Goal: Information Seeking & Learning: Compare options

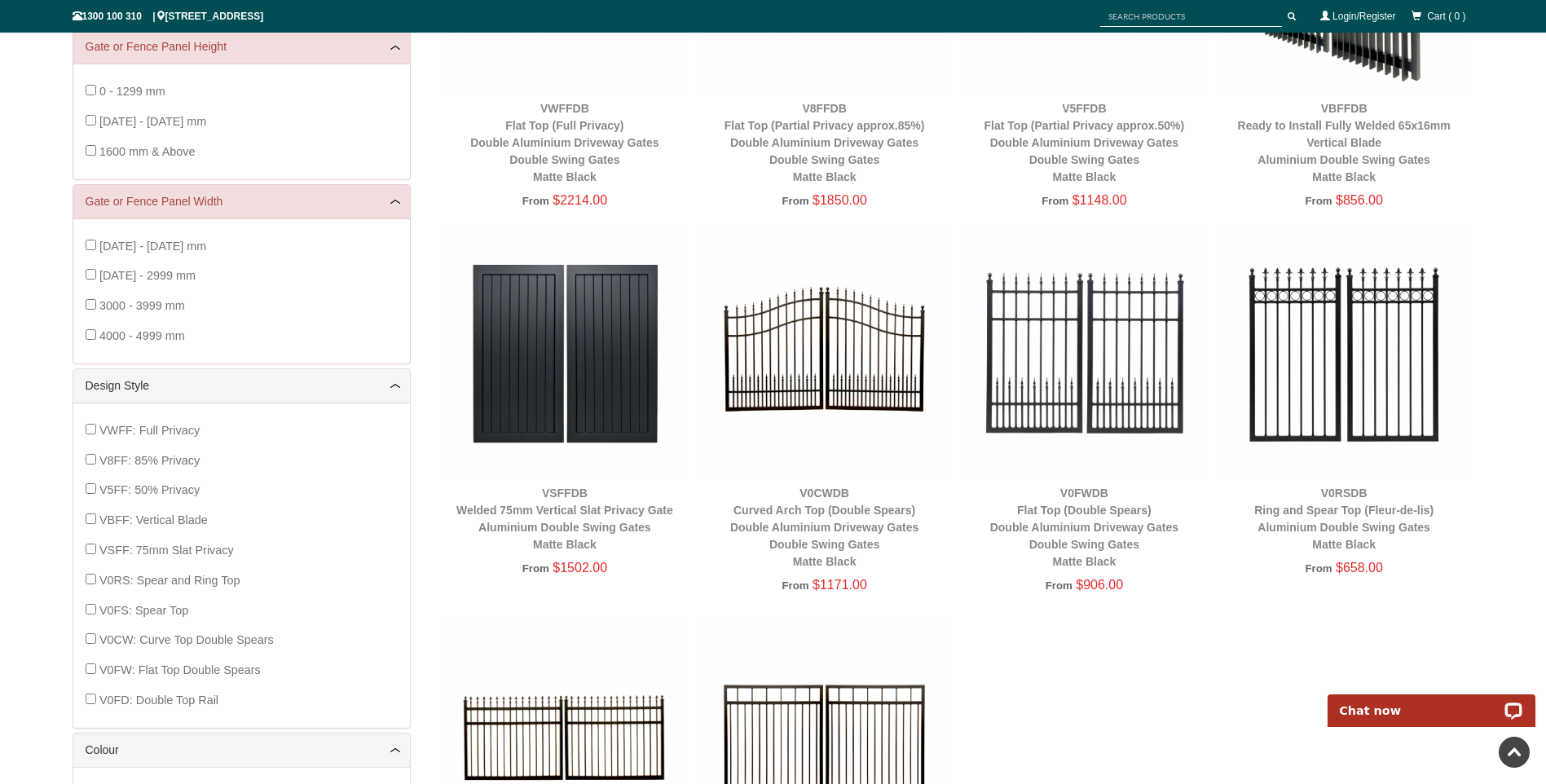
scroll to position [41, 0]
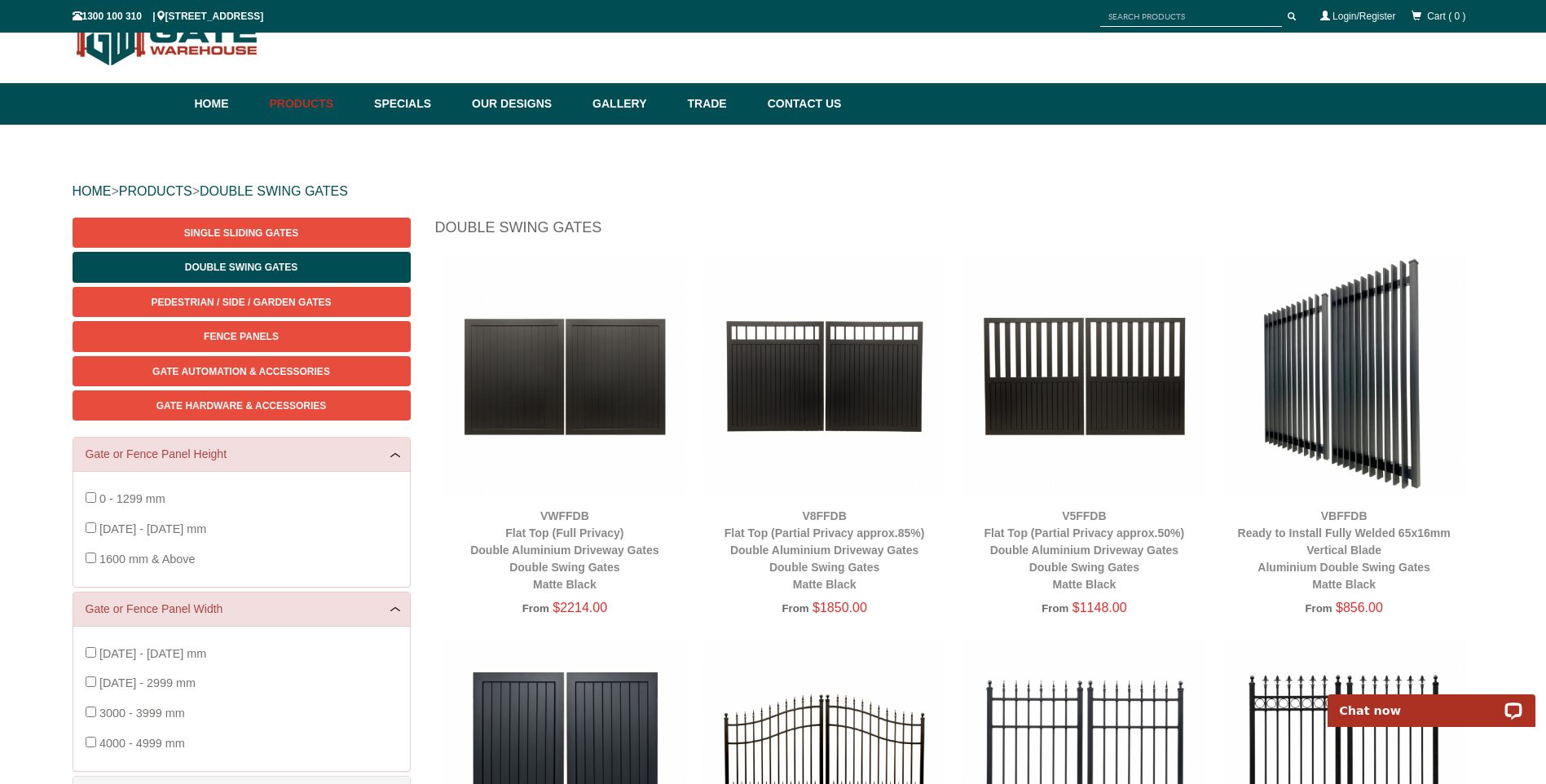
click at [1352, 409] on img at bounding box center [1344, 376] width 244 height 244
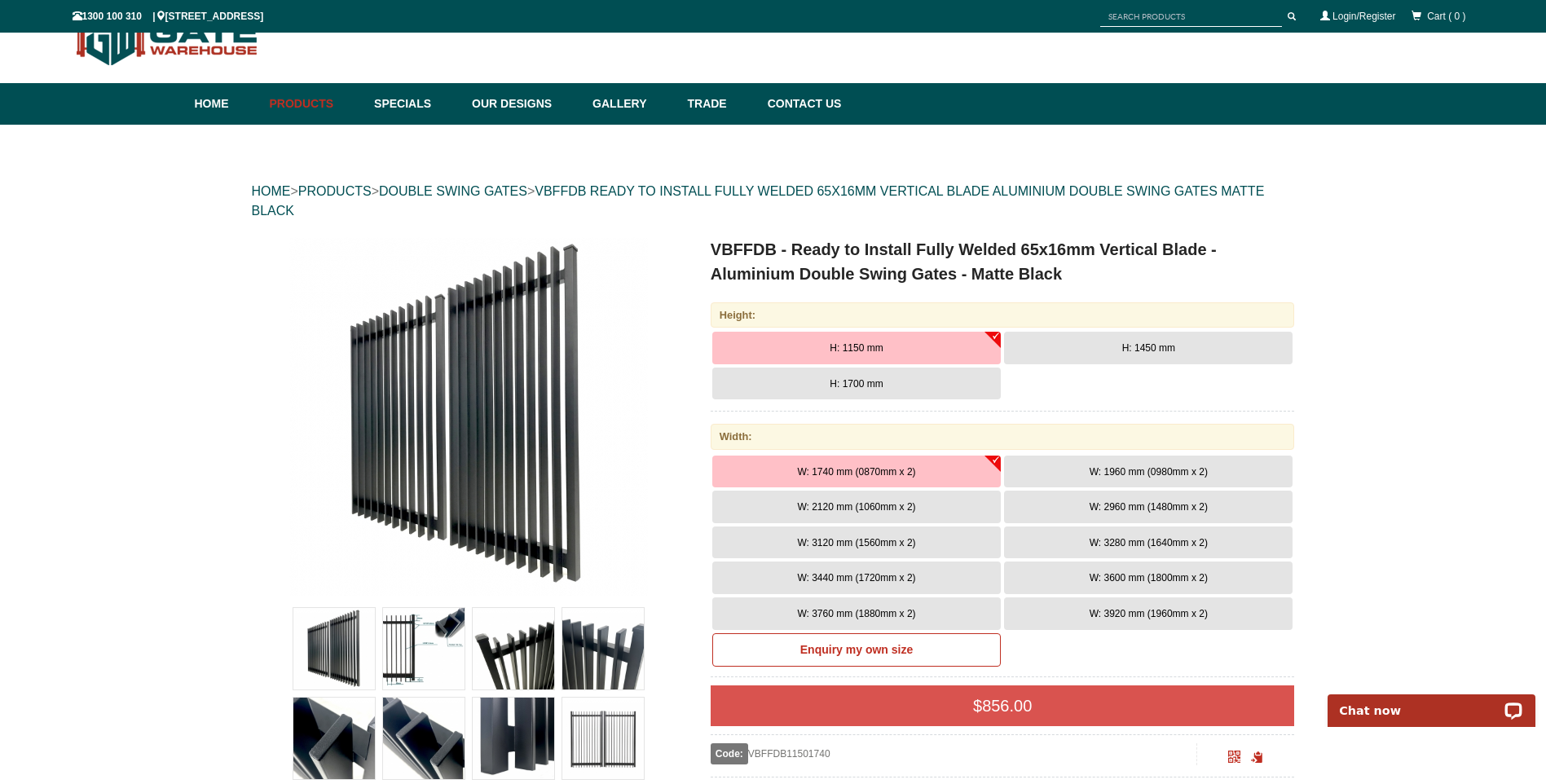
click at [1120, 506] on span "W: 2960 mm (1480mm x 2)" at bounding box center [1149, 507] width 118 height 12
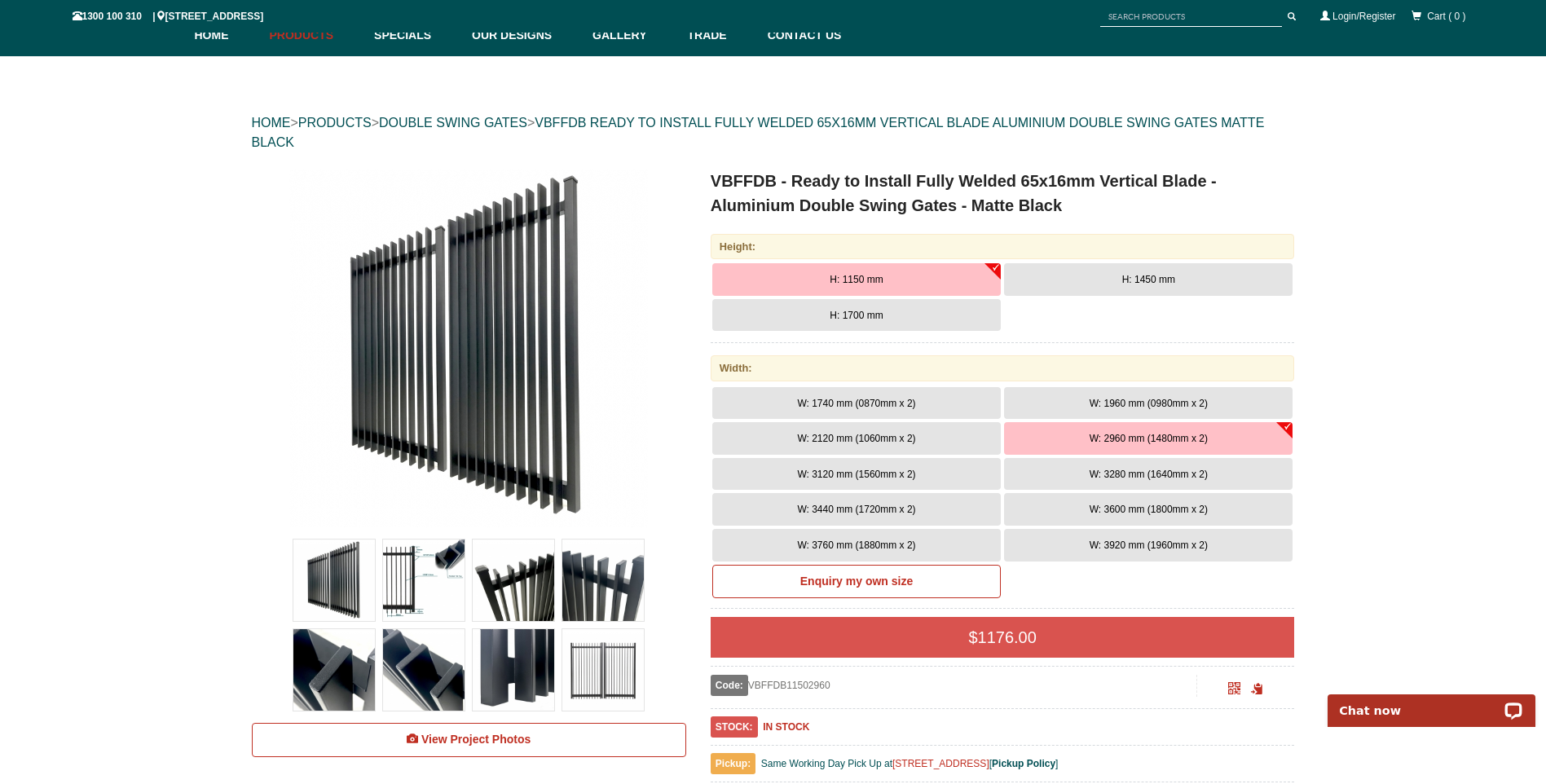
scroll to position [204, 0]
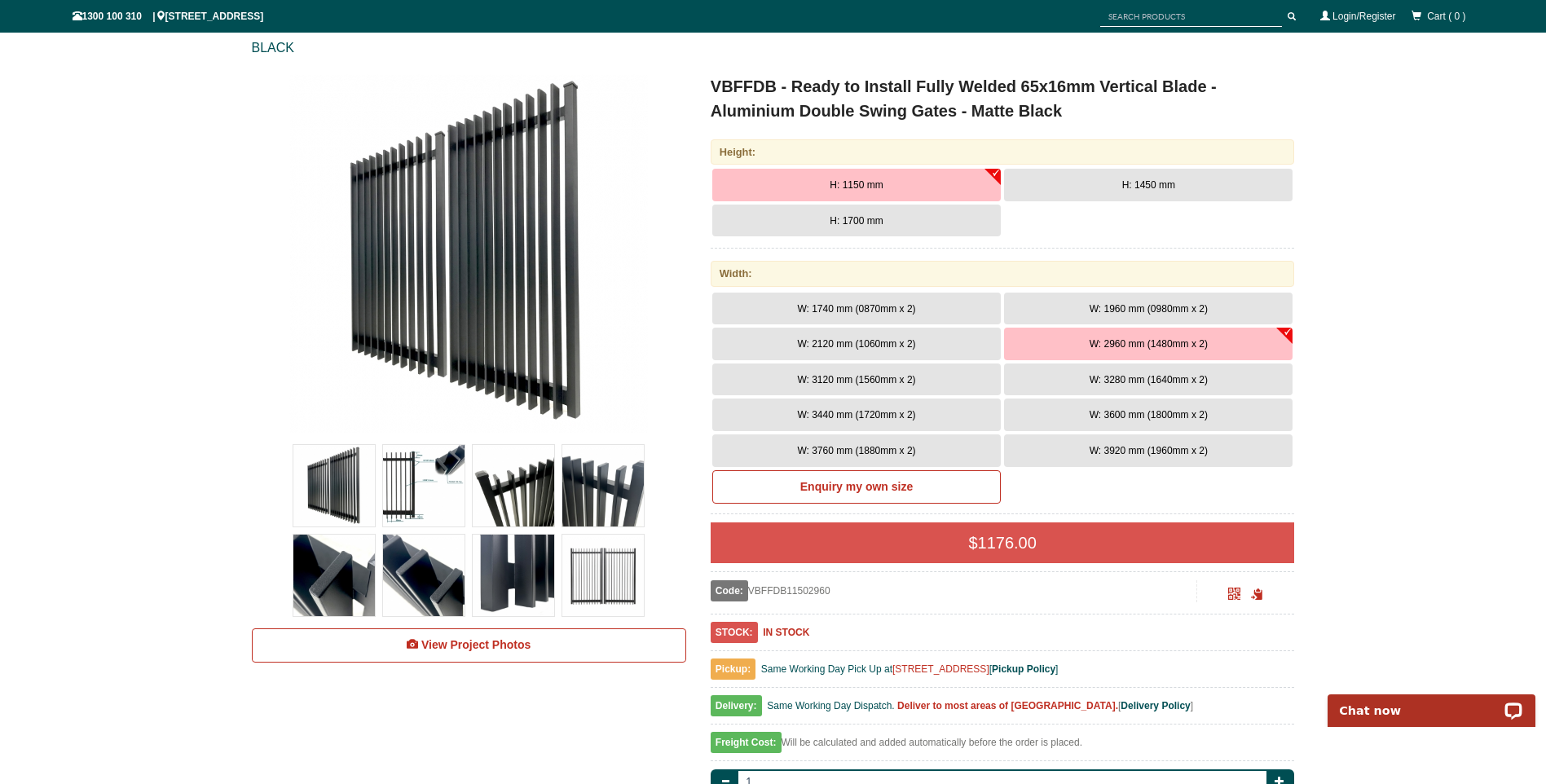
click at [325, 487] on img at bounding box center [334, 485] width 81 height 81
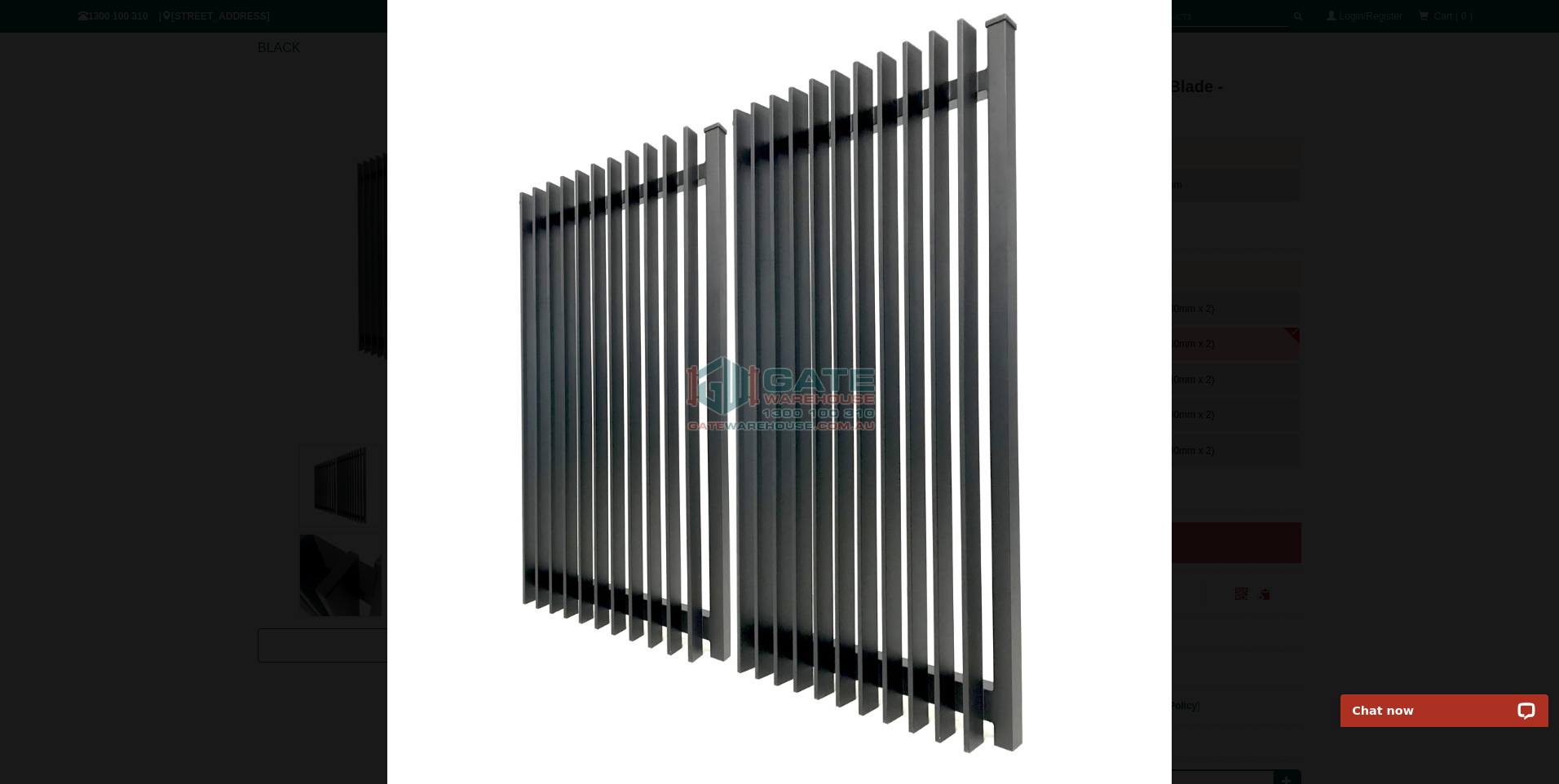
click at [821, 473] on img at bounding box center [780, 392] width 784 height 784
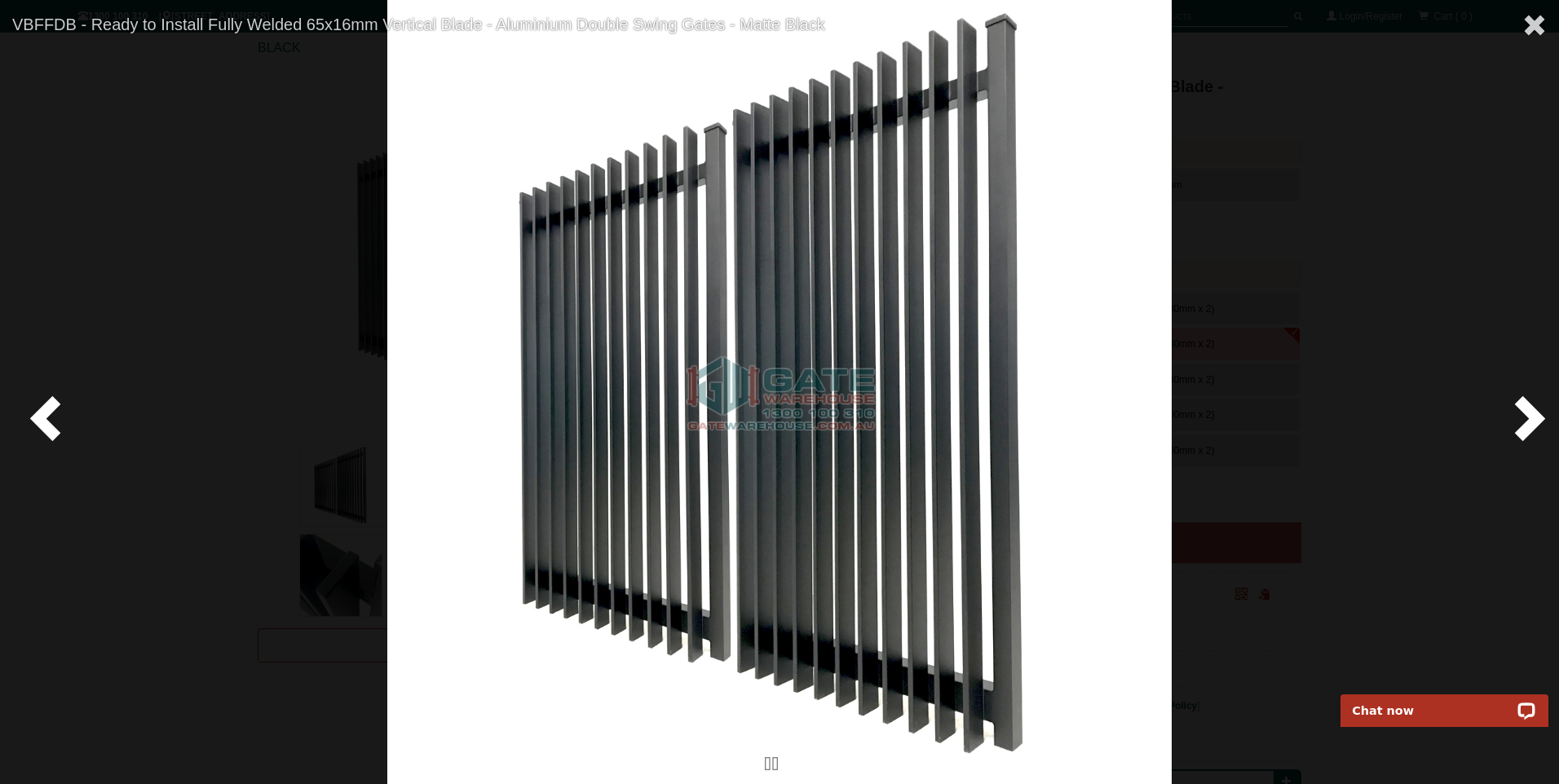
click at [1532, 413] on span at bounding box center [1526, 417] width 49 height 48
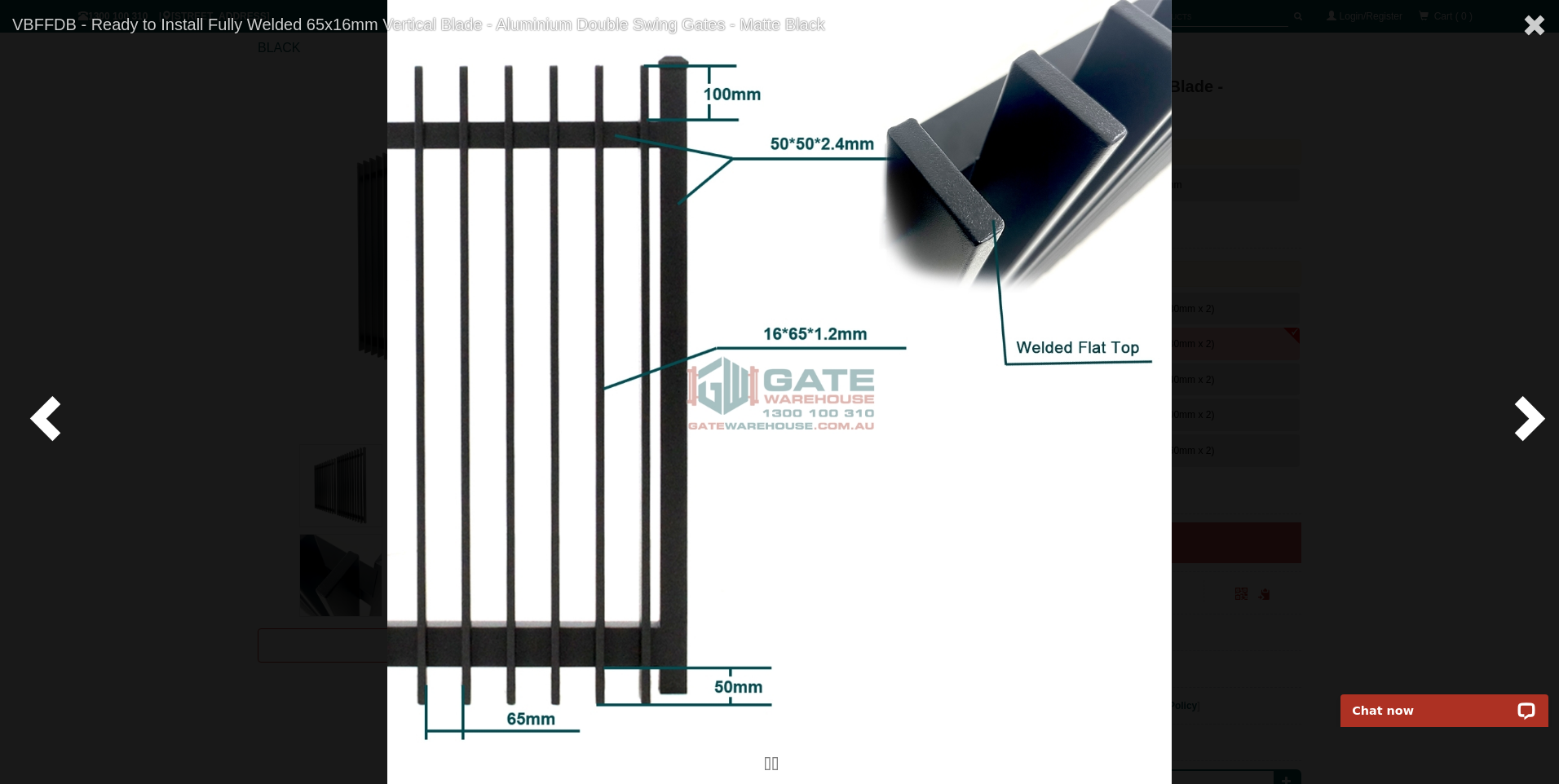
click at [1532, 413] on span at bounding box center [1526, 417] width 49 height 48
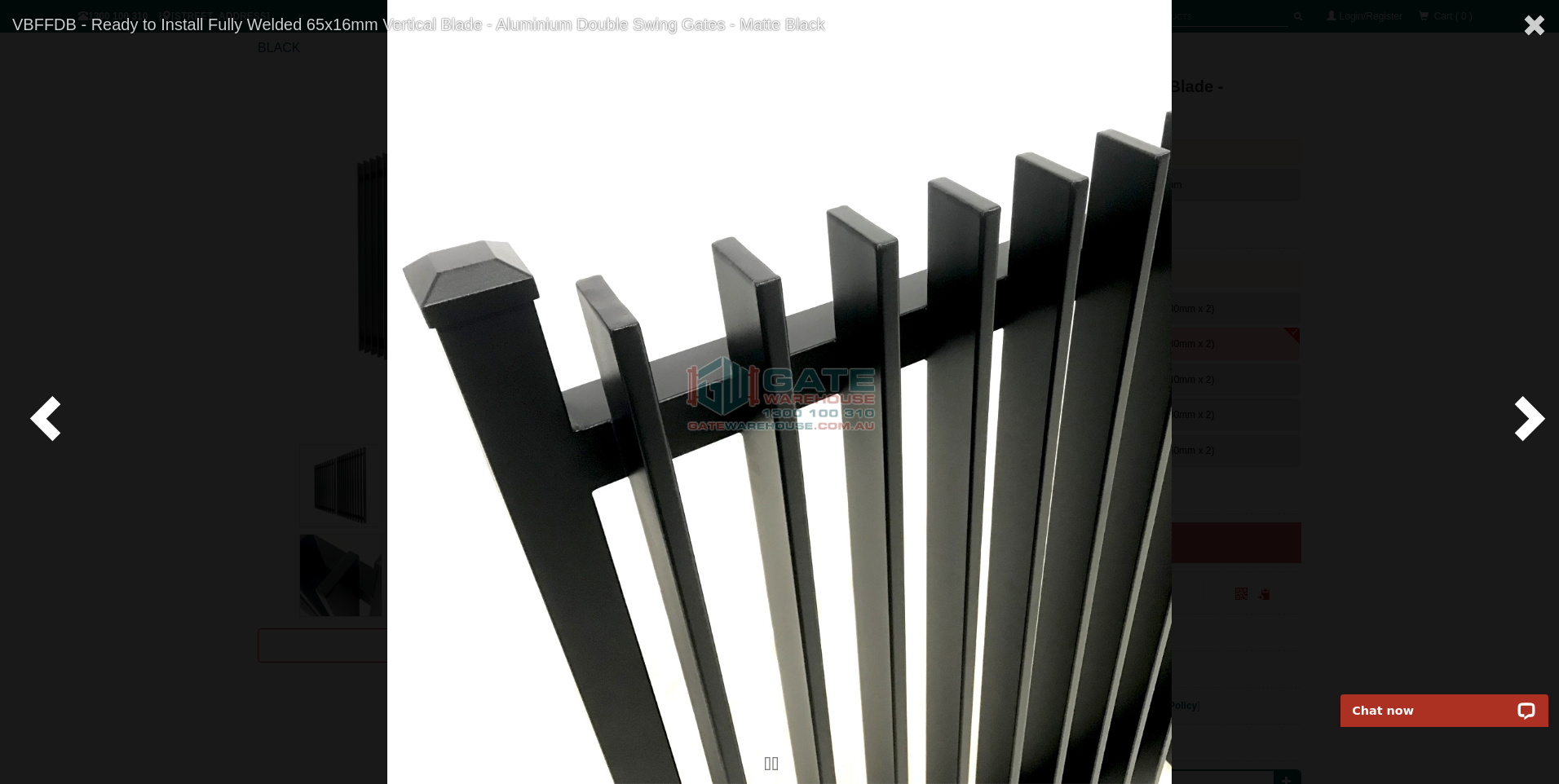
click at [1532, 413] on span at bounding box center [1526, 417] width 49 height 48
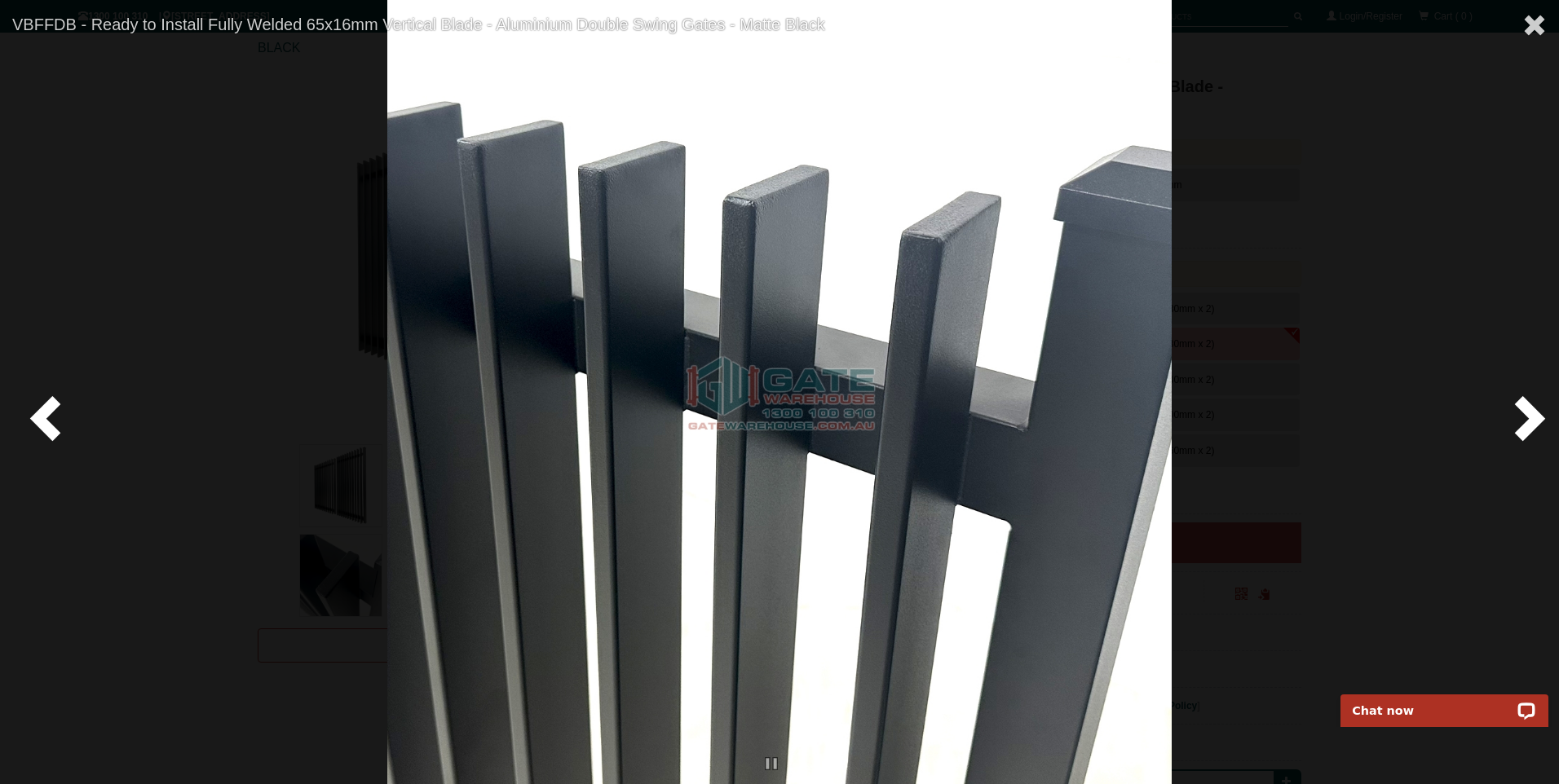
click at [1532, 413] on span at bounding box center [1526, 417] width 49 height 48
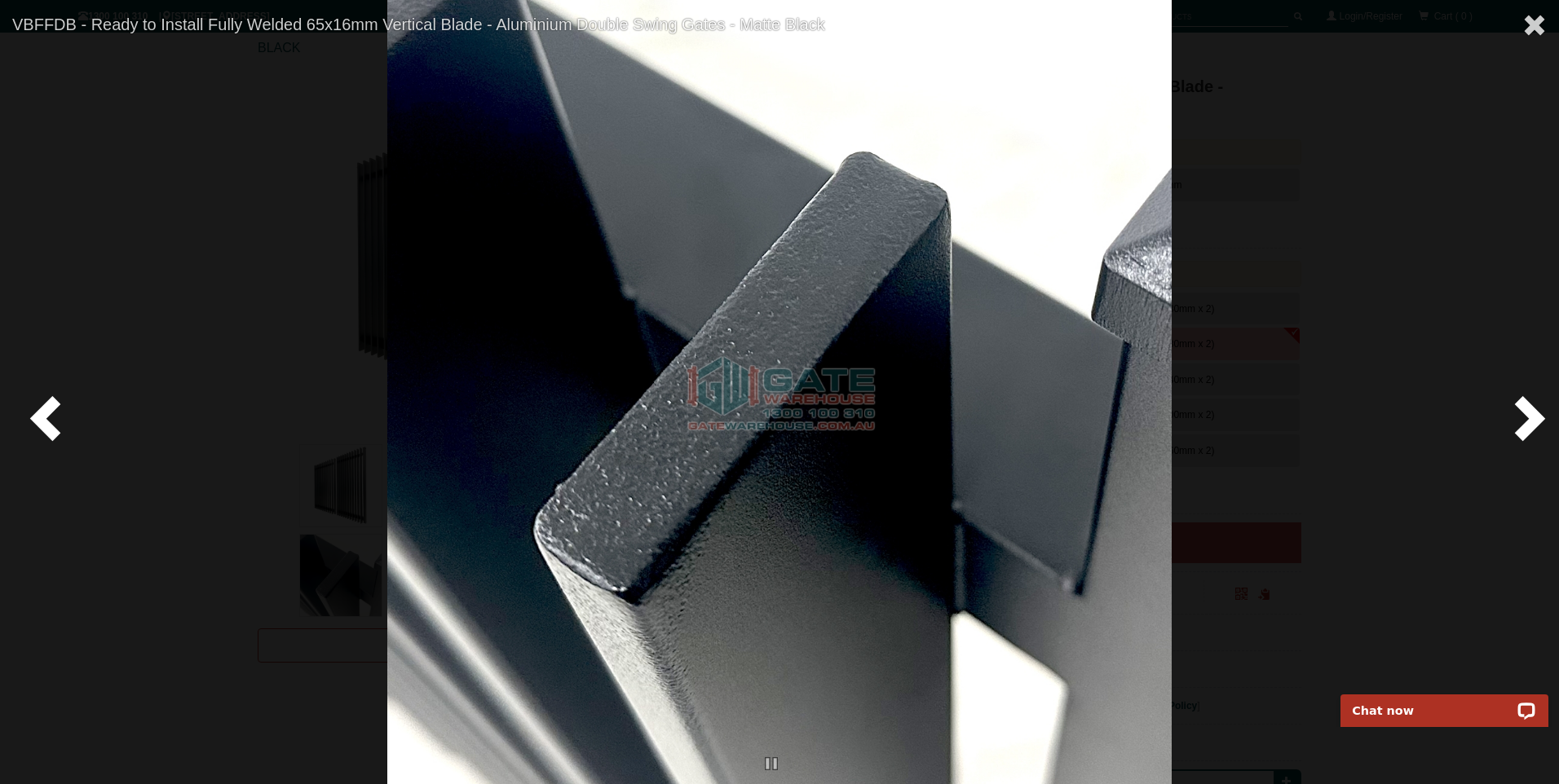
click at [1532, 413] on span at bounding box center [1526, 417] width 49 height 48
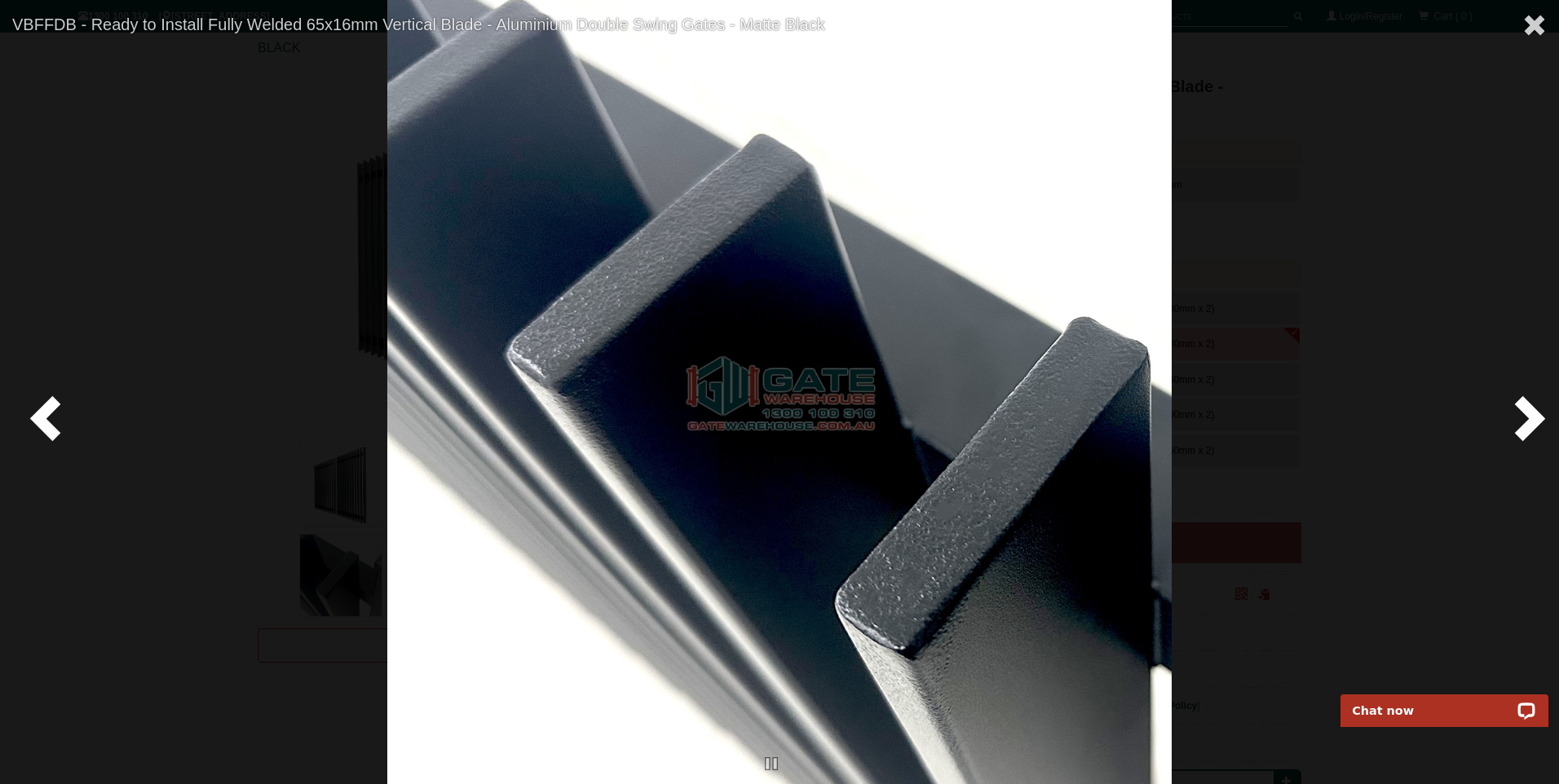
click at [1532, 413] on span at bounding box center [1526, 417] width 49 height 48
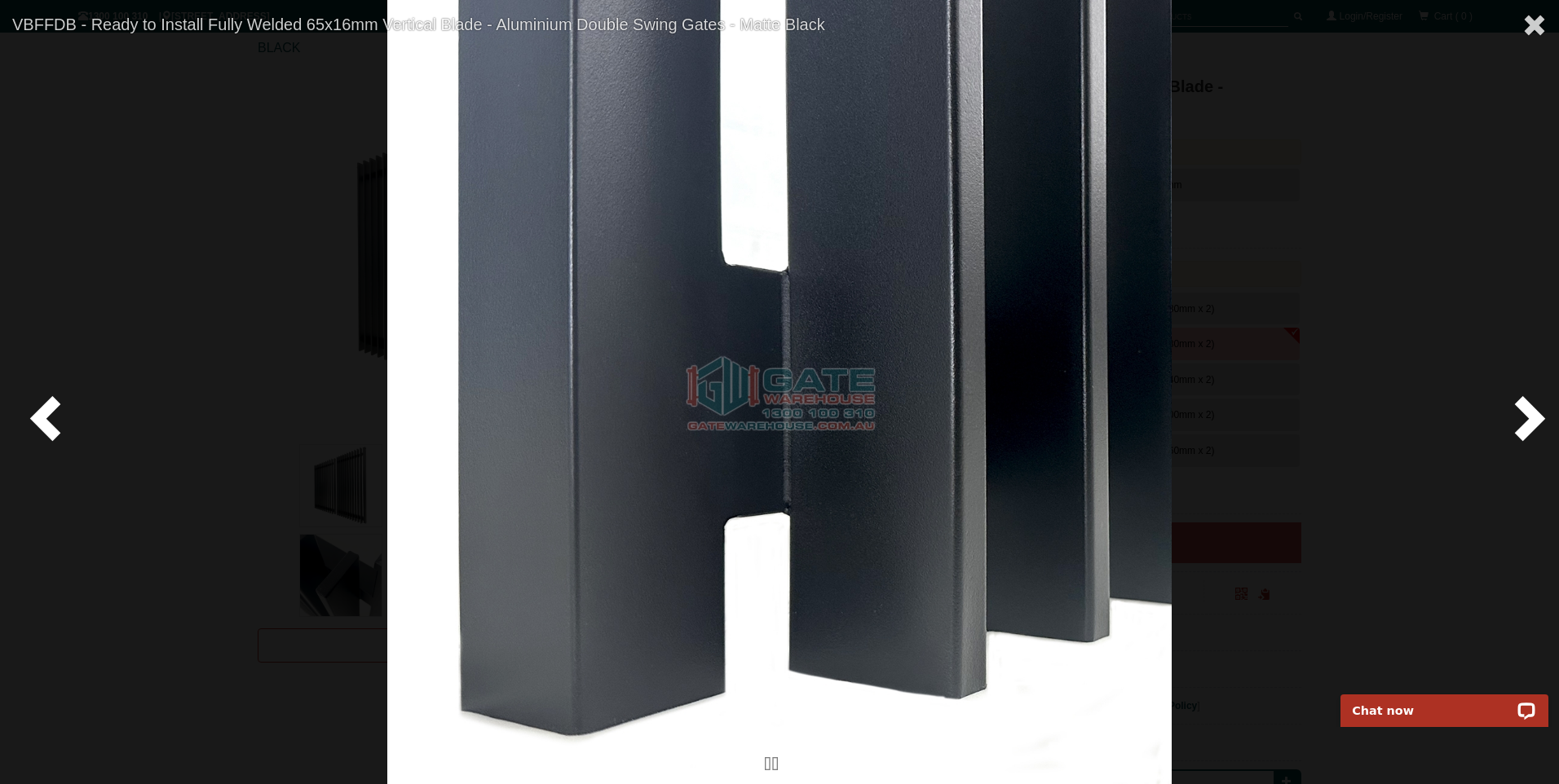
click at [1532, 413] on span at bounding box center [1526, 417] width 49 height 48
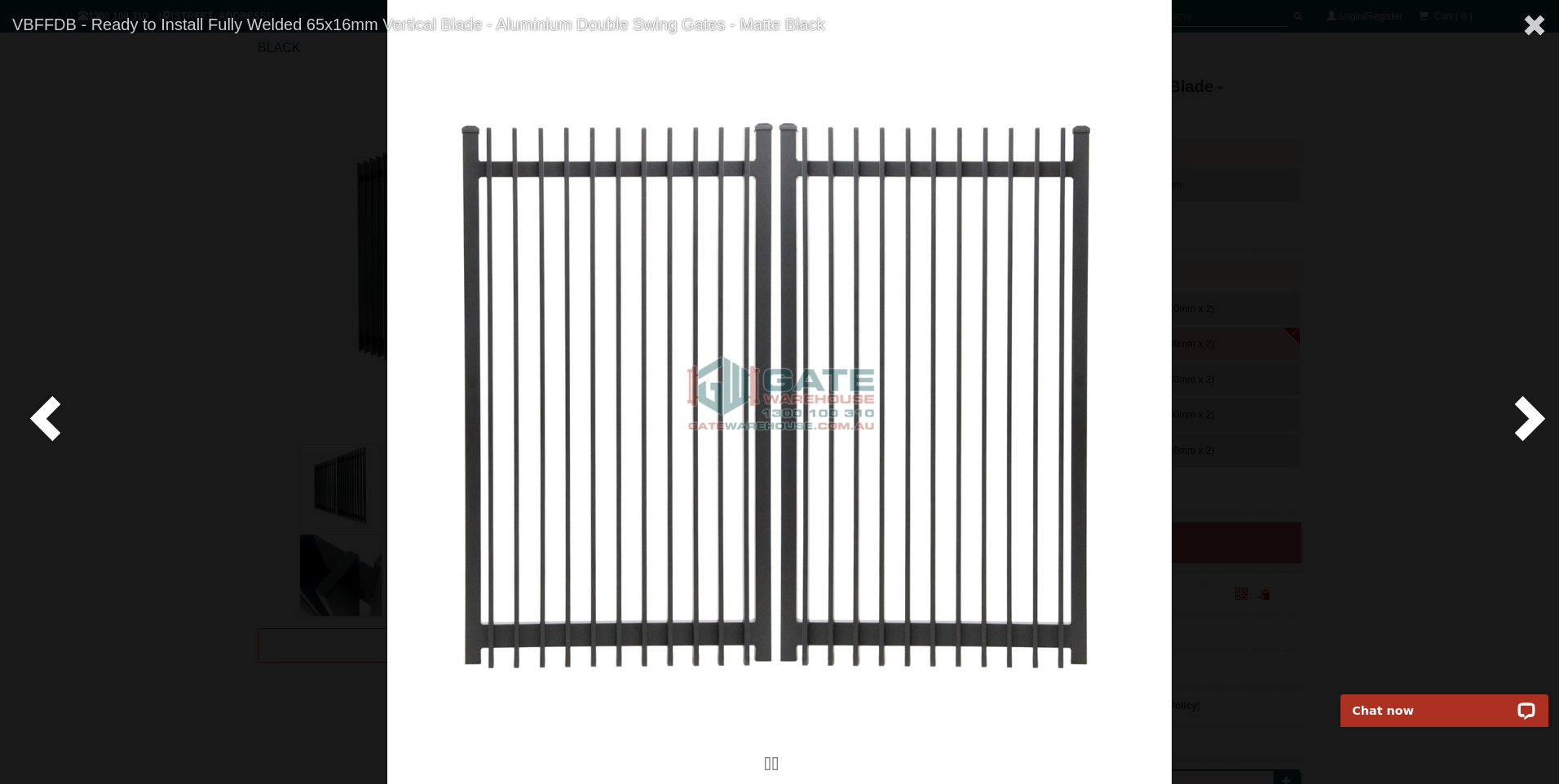
click at [1532, 413] on span at bounding box center [1526, 417] width 49 height 48
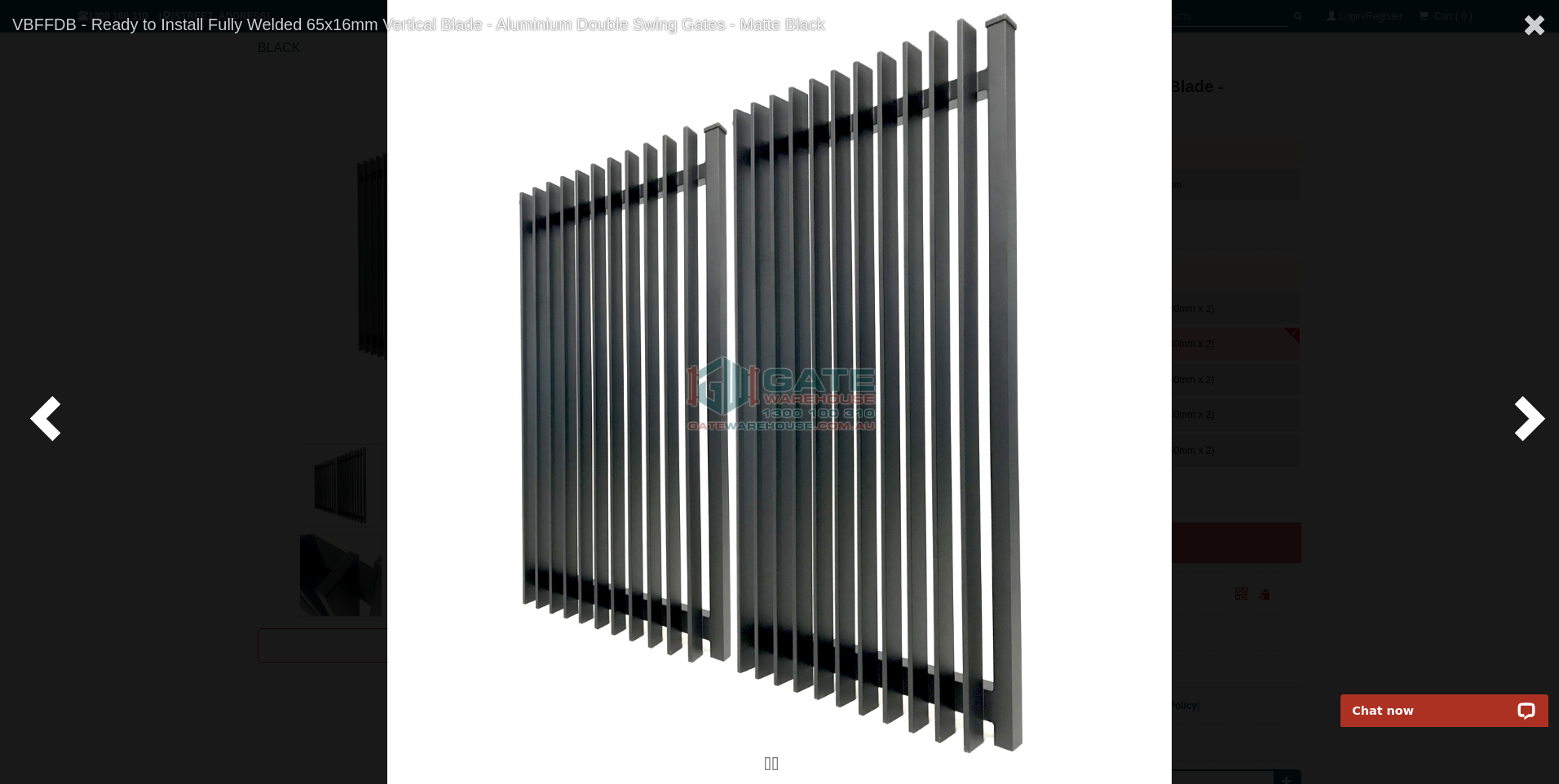
click at [1532, 413] on span at bounding box center [1526, 417] width 49 height 48
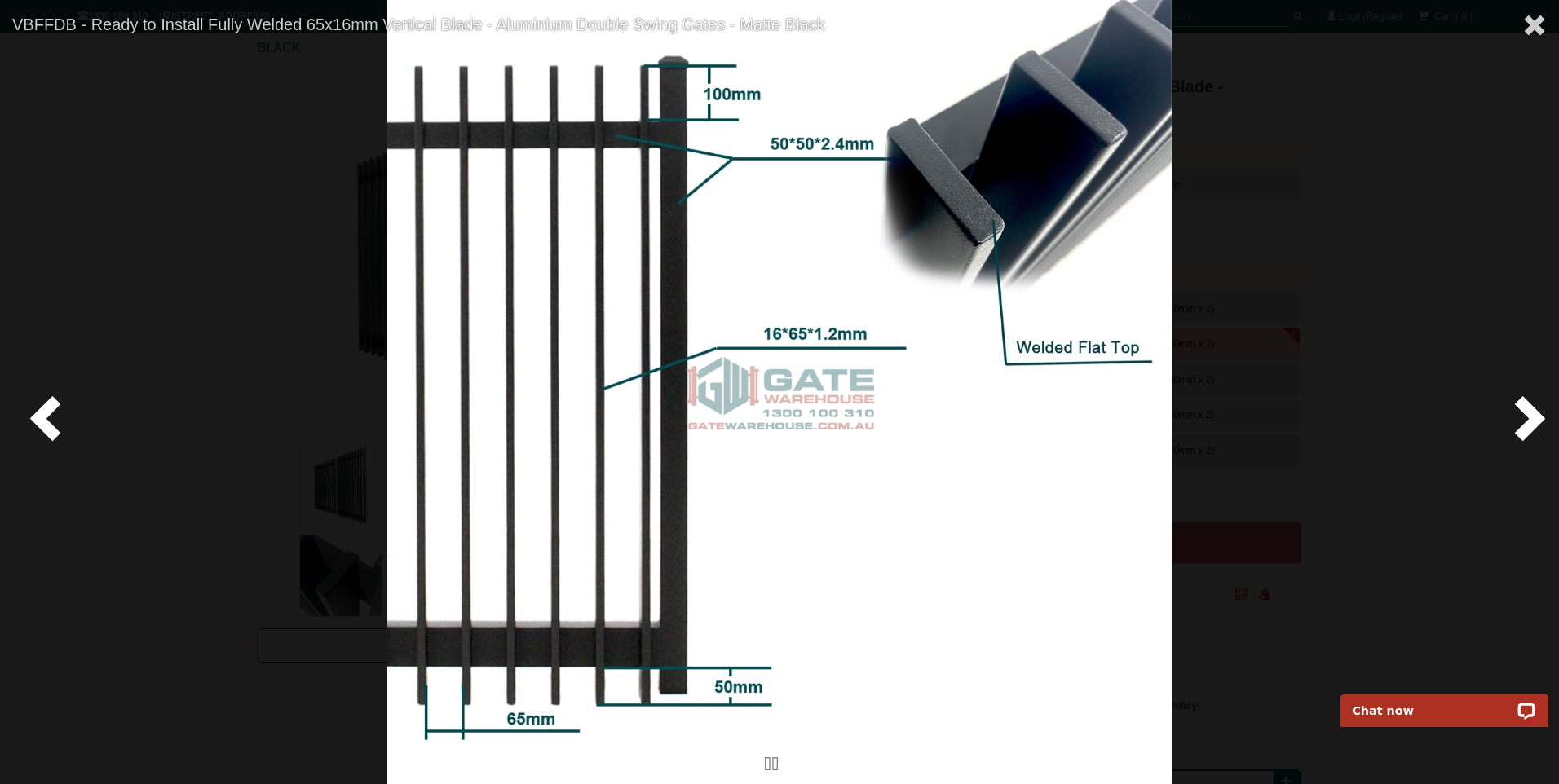
click at [1532, 413] on span at bounding box center [1526, 417] width 49 height 48
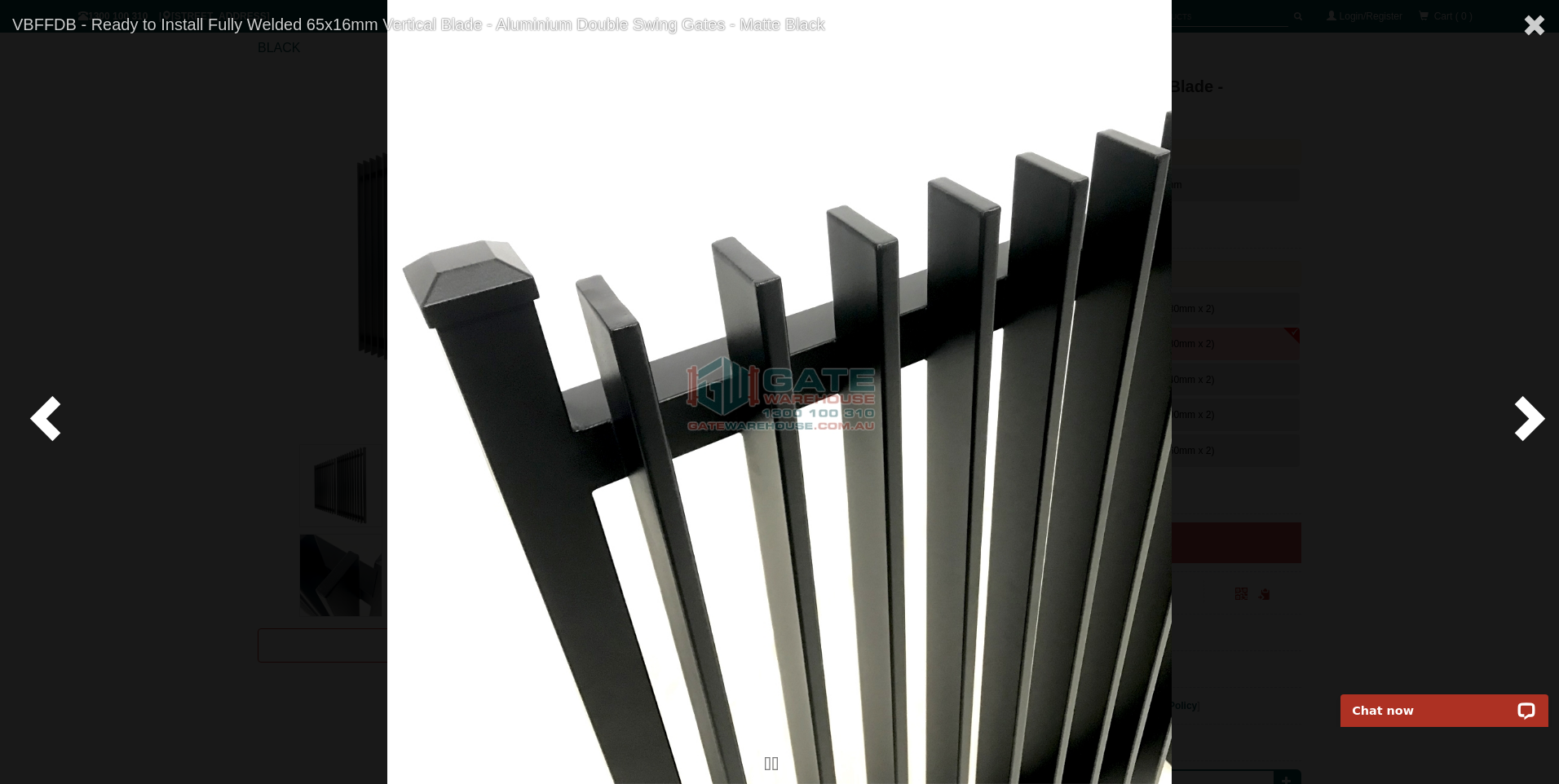
click at [1532, 413] on span at bounding box center [1526, 417] width 49 height 48
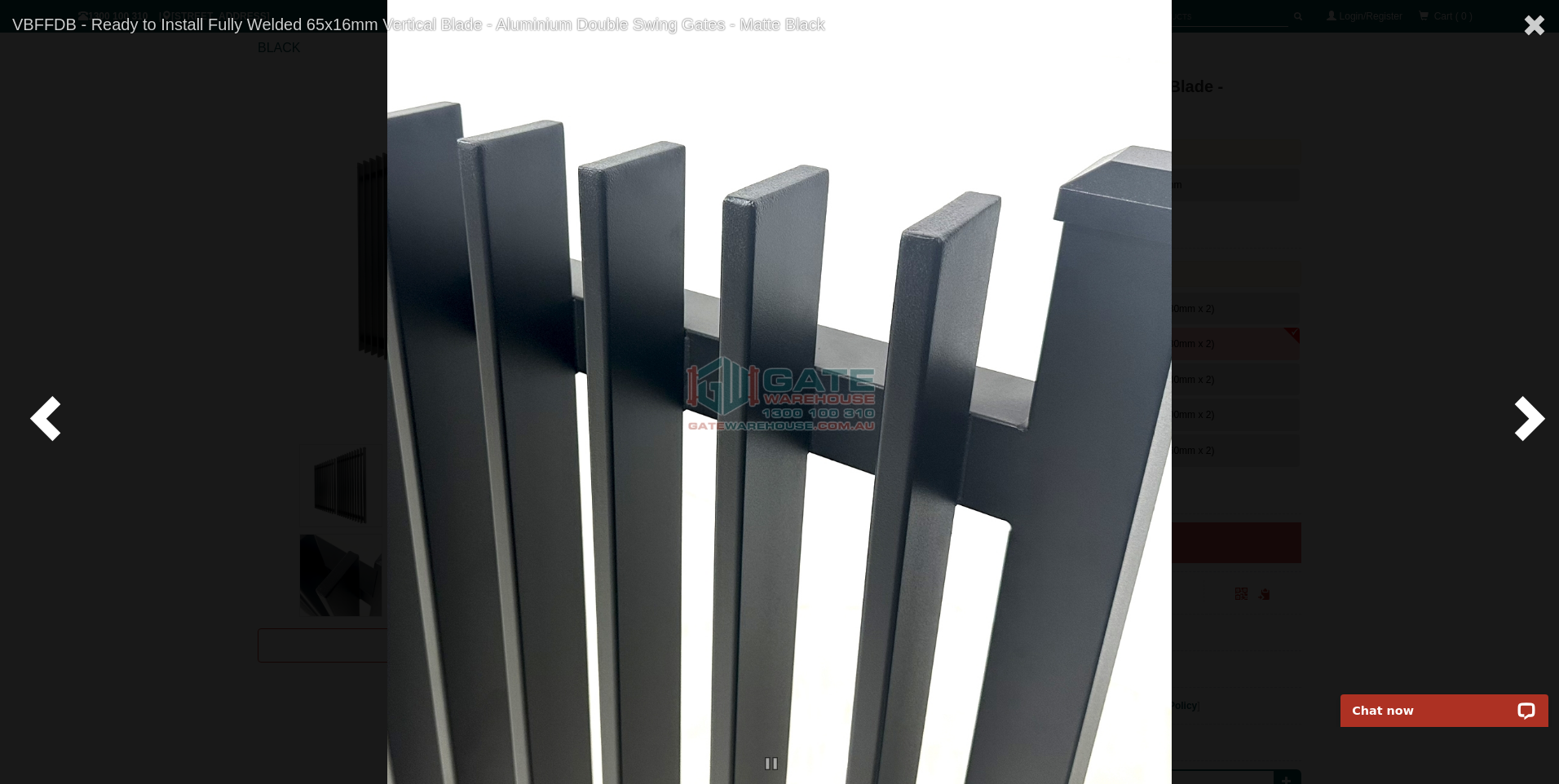
click at [1532, 413] on span at bounding box center [1526, 417] width 49 height 48
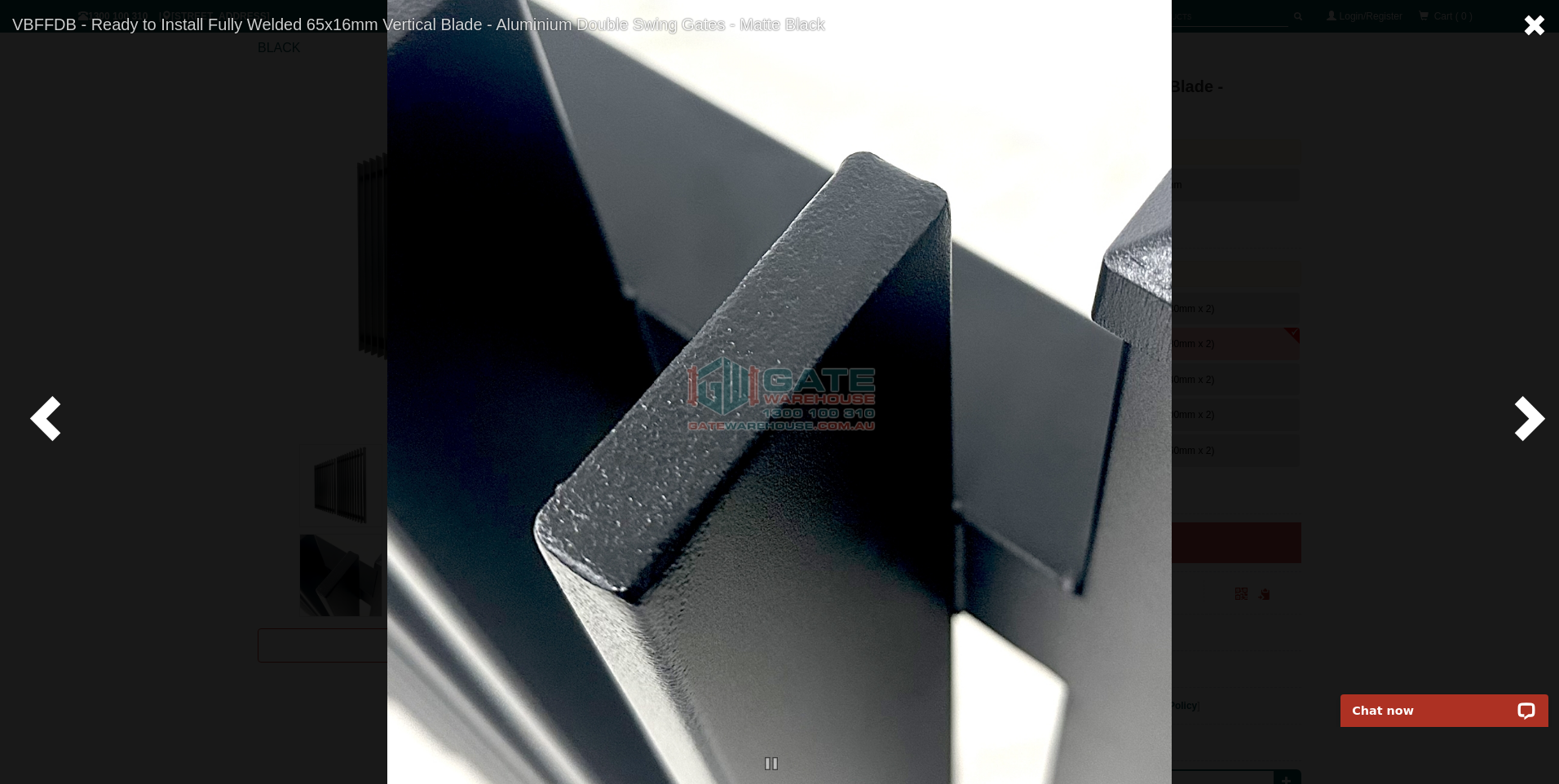
click at [1525, 26] on span at bounding box center [1534, 25] width 25 height 25
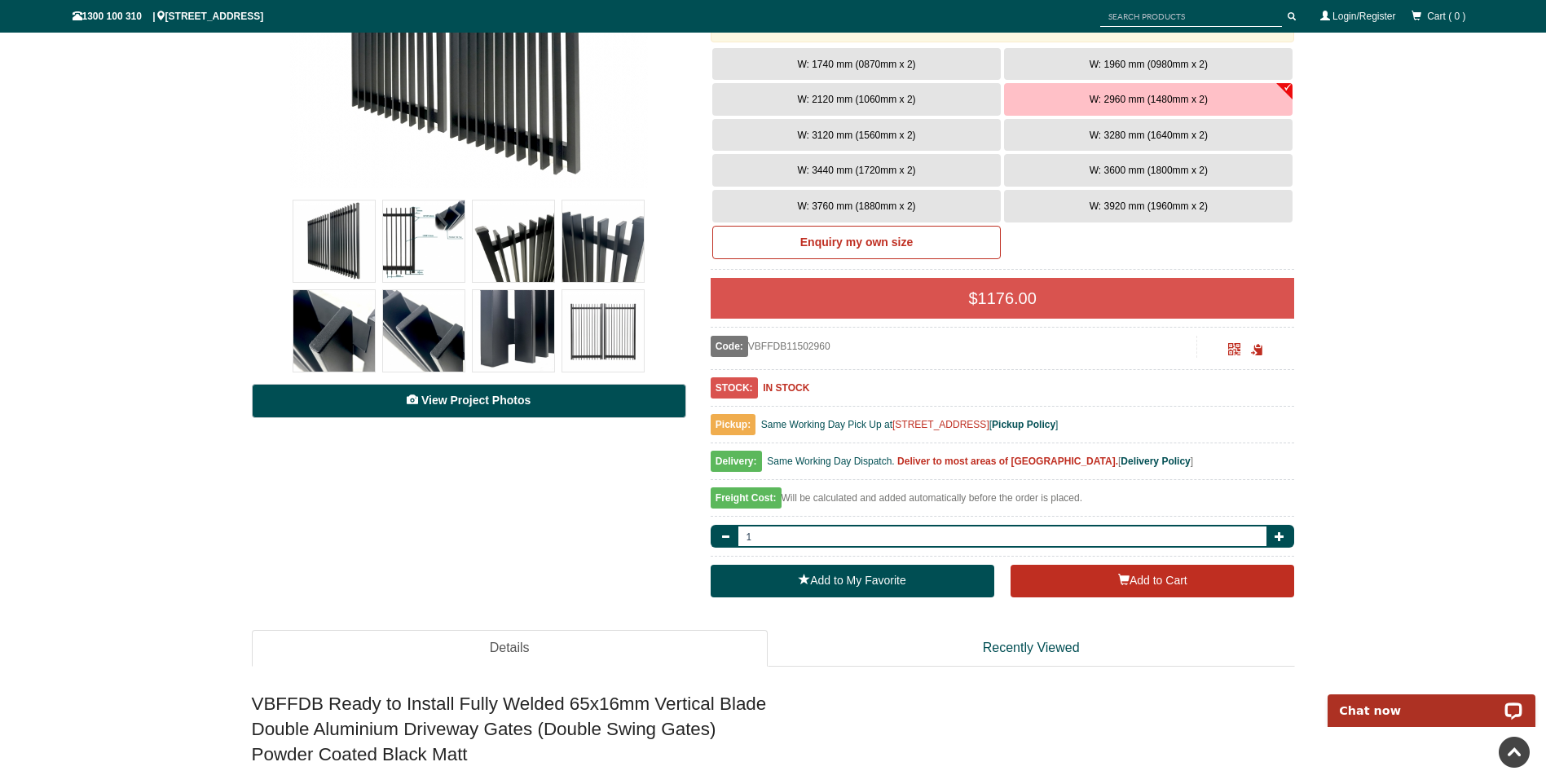
click at [479, 406] on span "View Project Photos" at bounding box center [476, 400] width 109 height 13
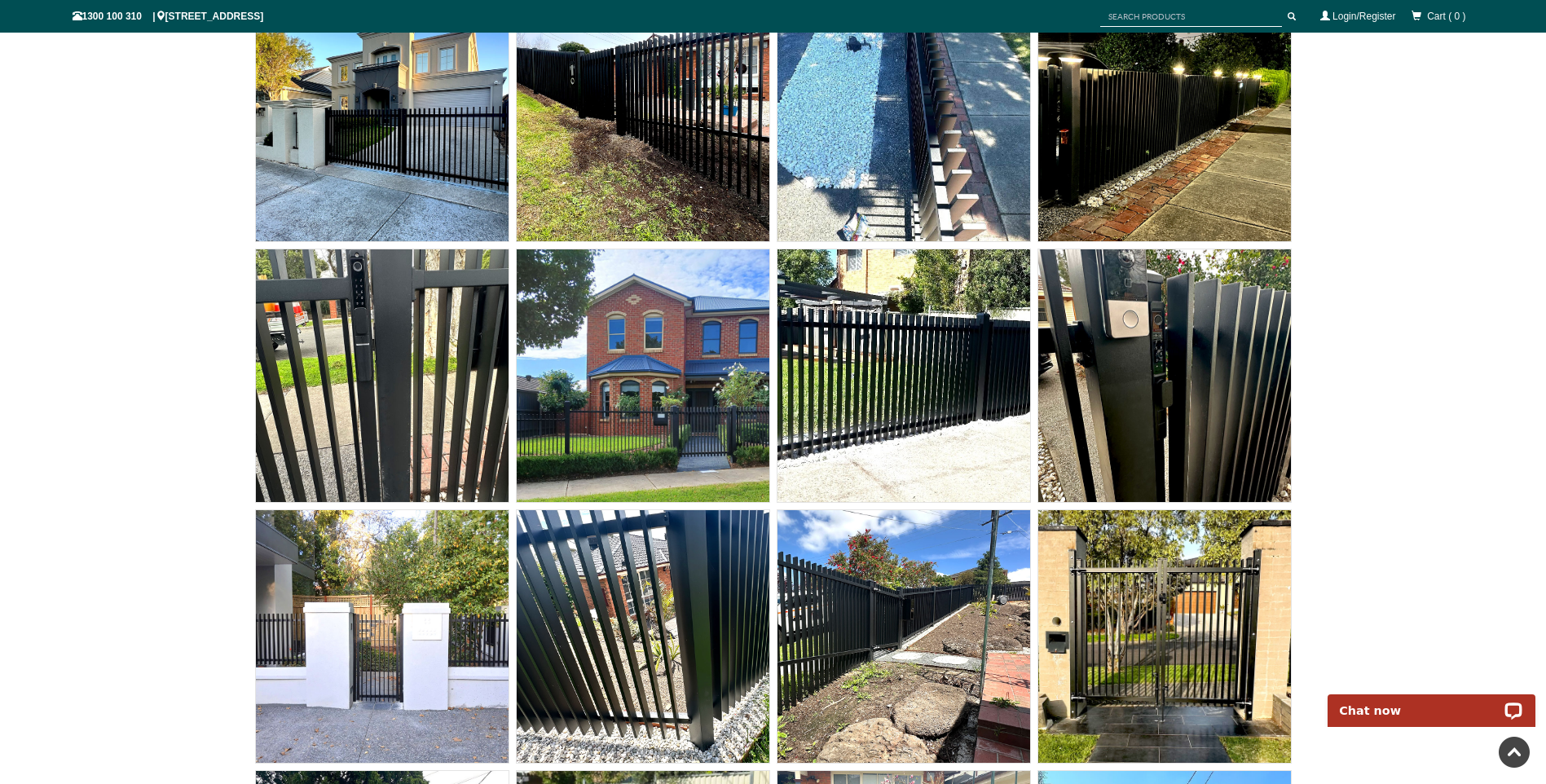
scroll to position [9687, 0]
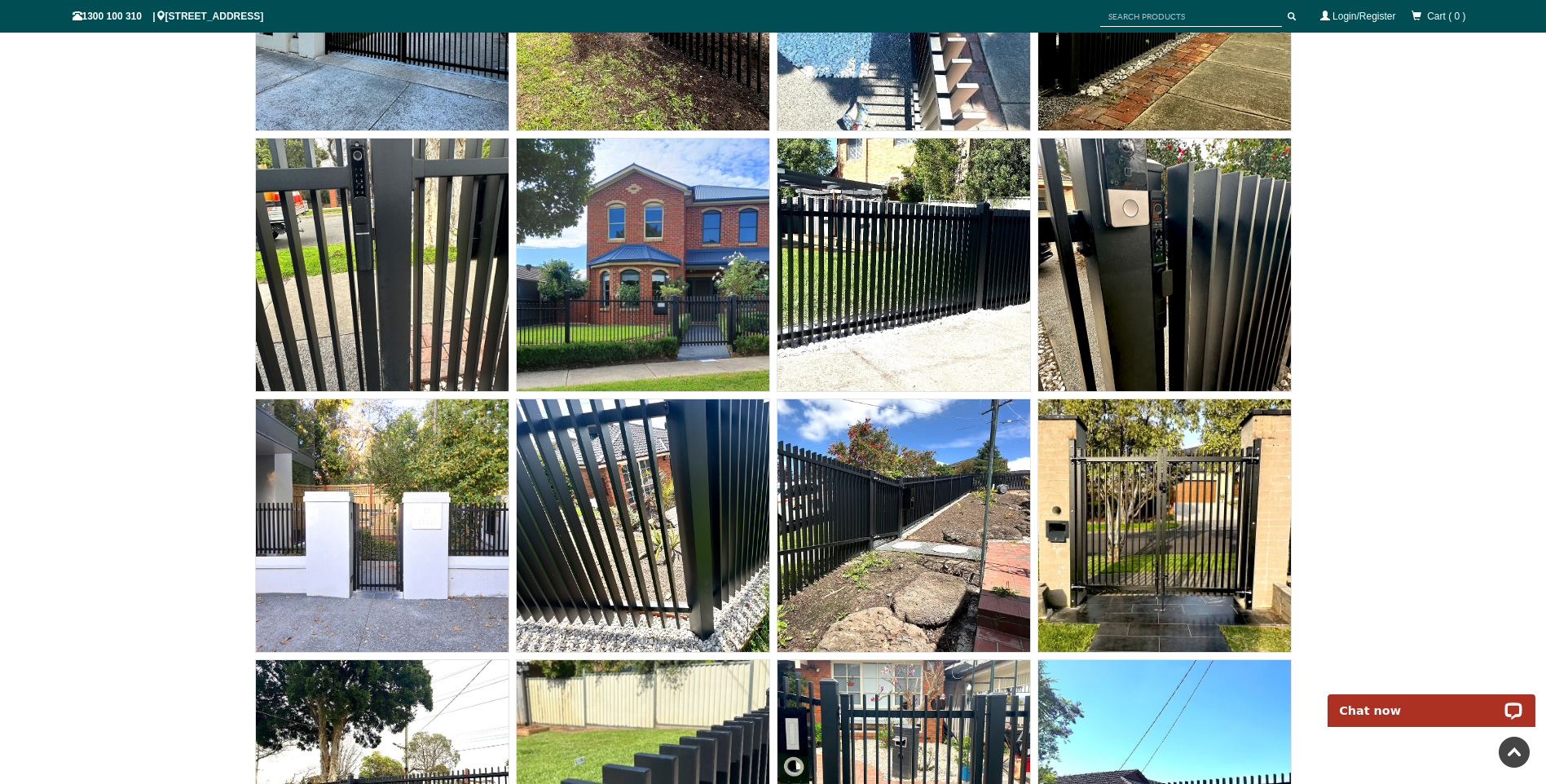
click at [392, 288] on img at bounding box center [381, 265] width 252 height 252
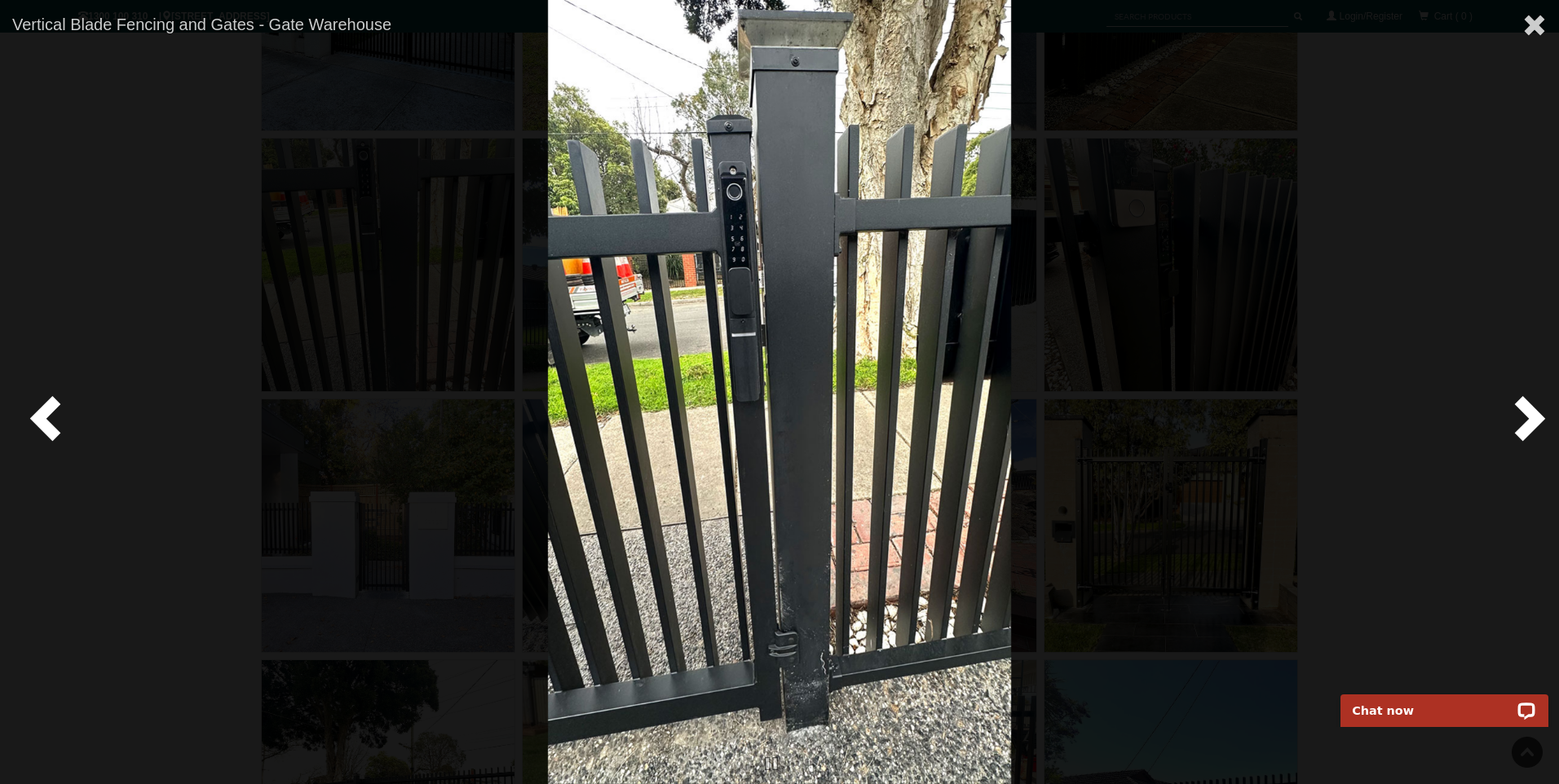
click at [1539, 419] on span at bounding box center [1526, 417] width 49 height 48
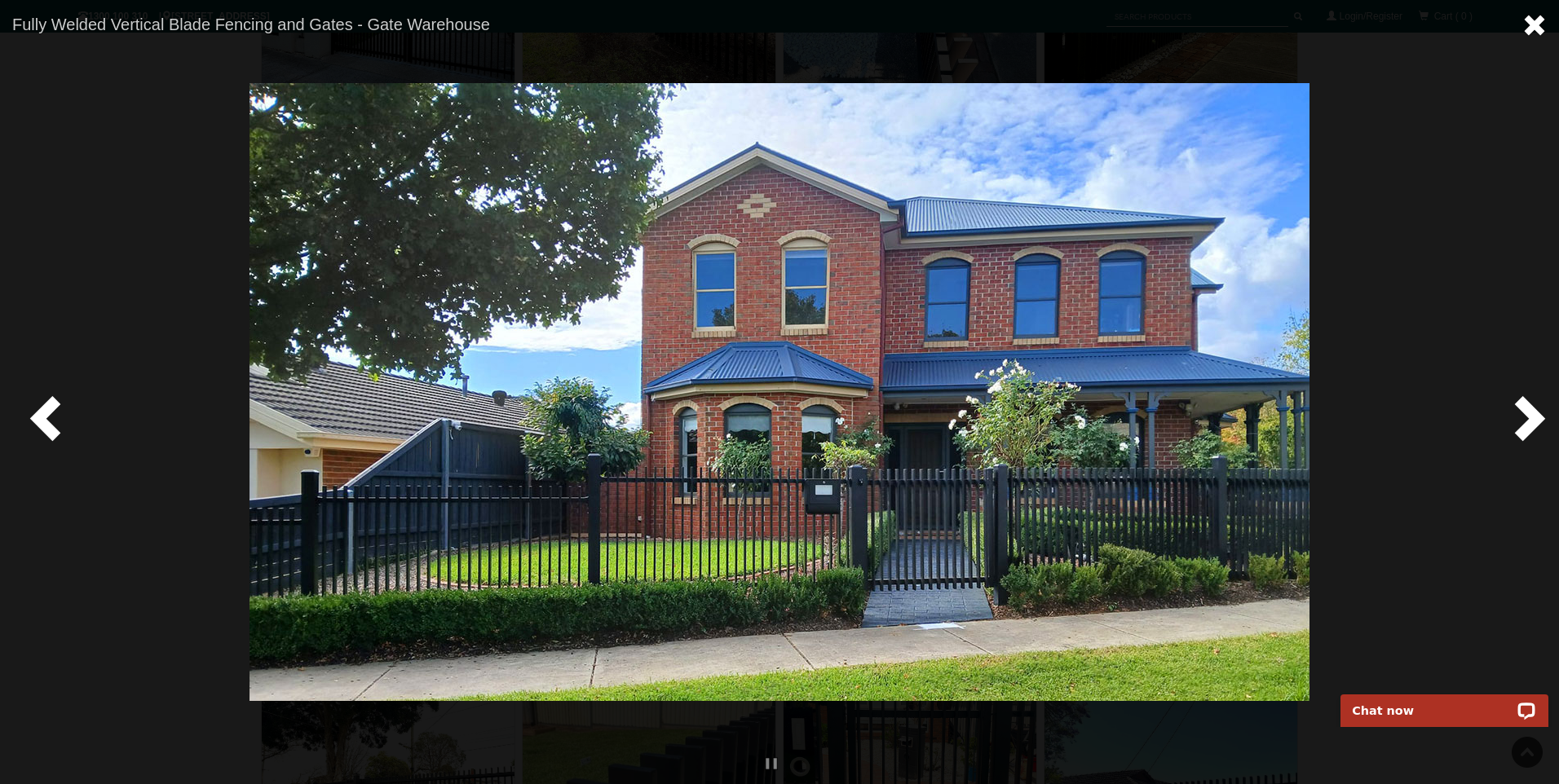
click at [1532, 18] on span at bounding box center [1534, 25] width 25 height 25
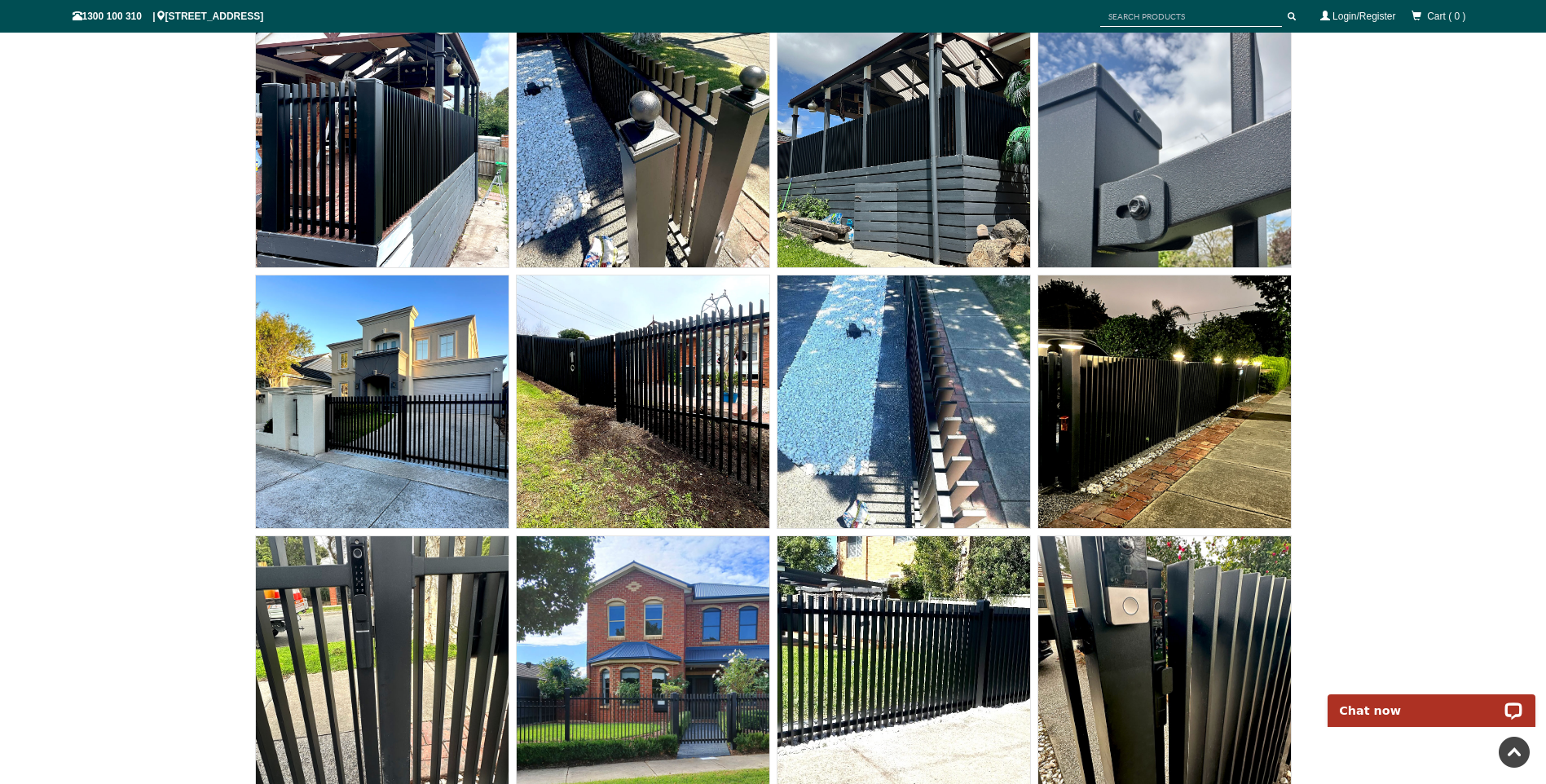
scroll to position [9035, 0]
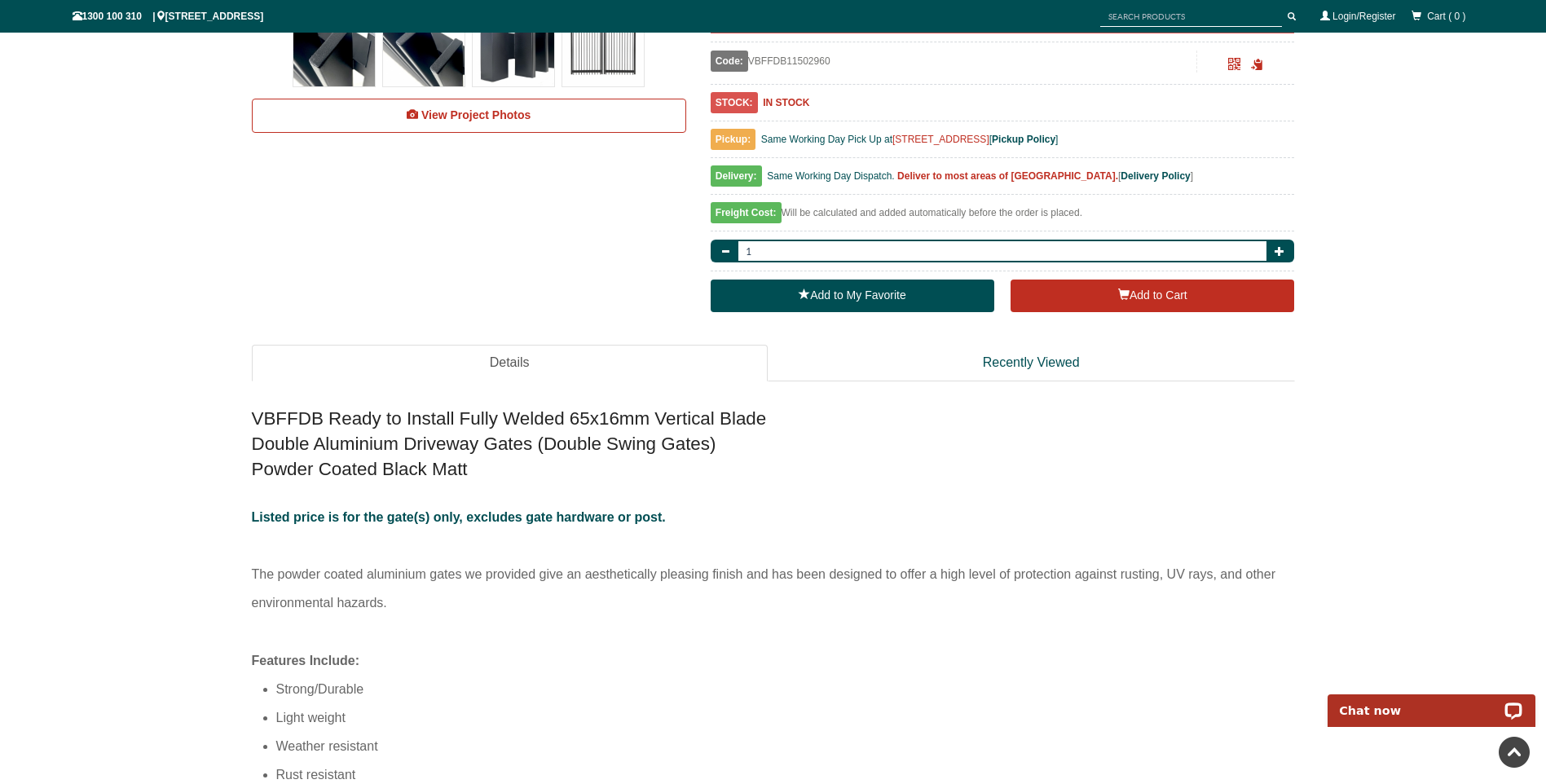
scroll to position [408, 0]
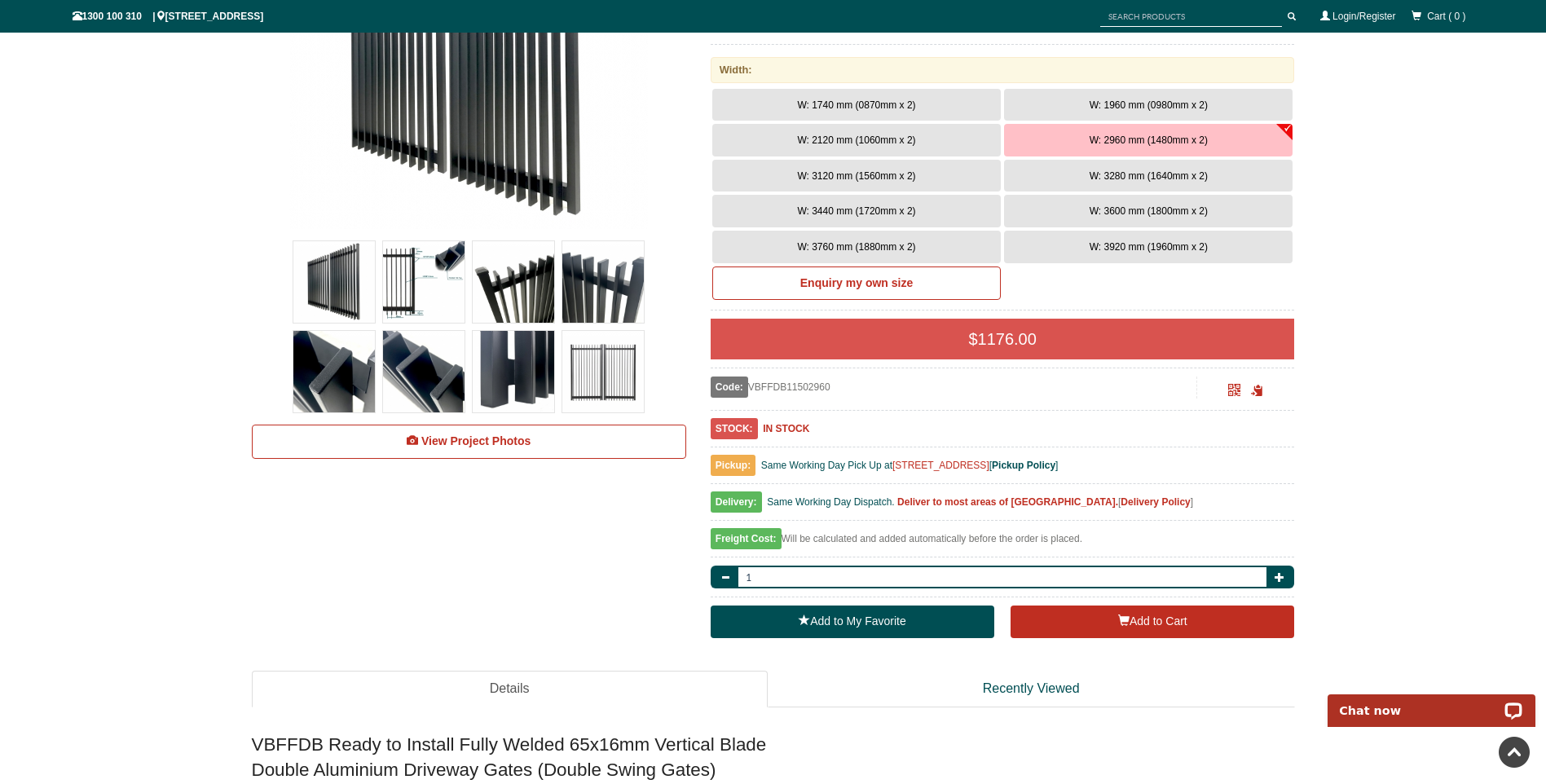
click at [1144, 497] on b "Delivery Policy" at bounding box center [1156, 502] width 69 height 12
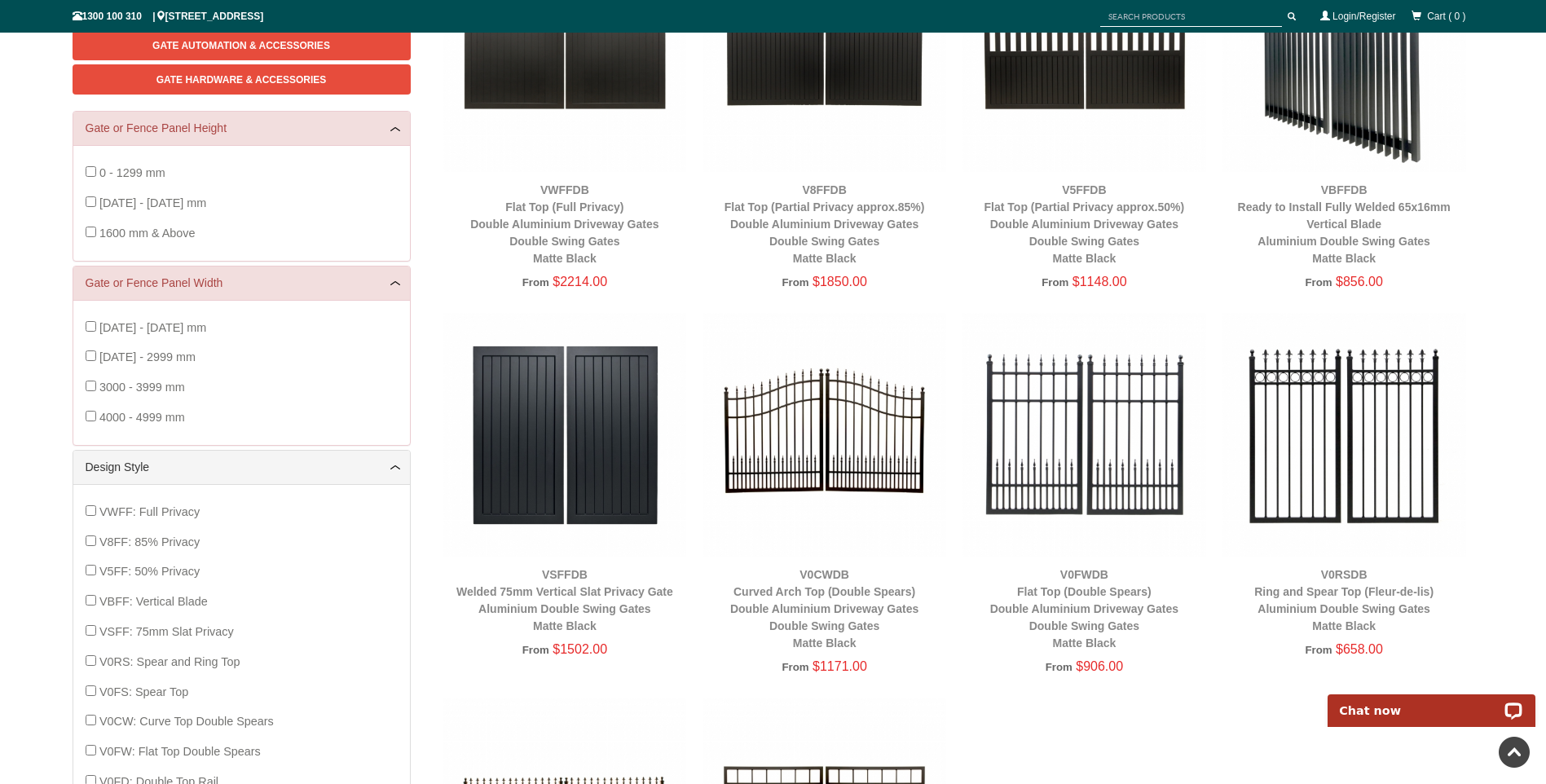
scroll to position [41, 0]
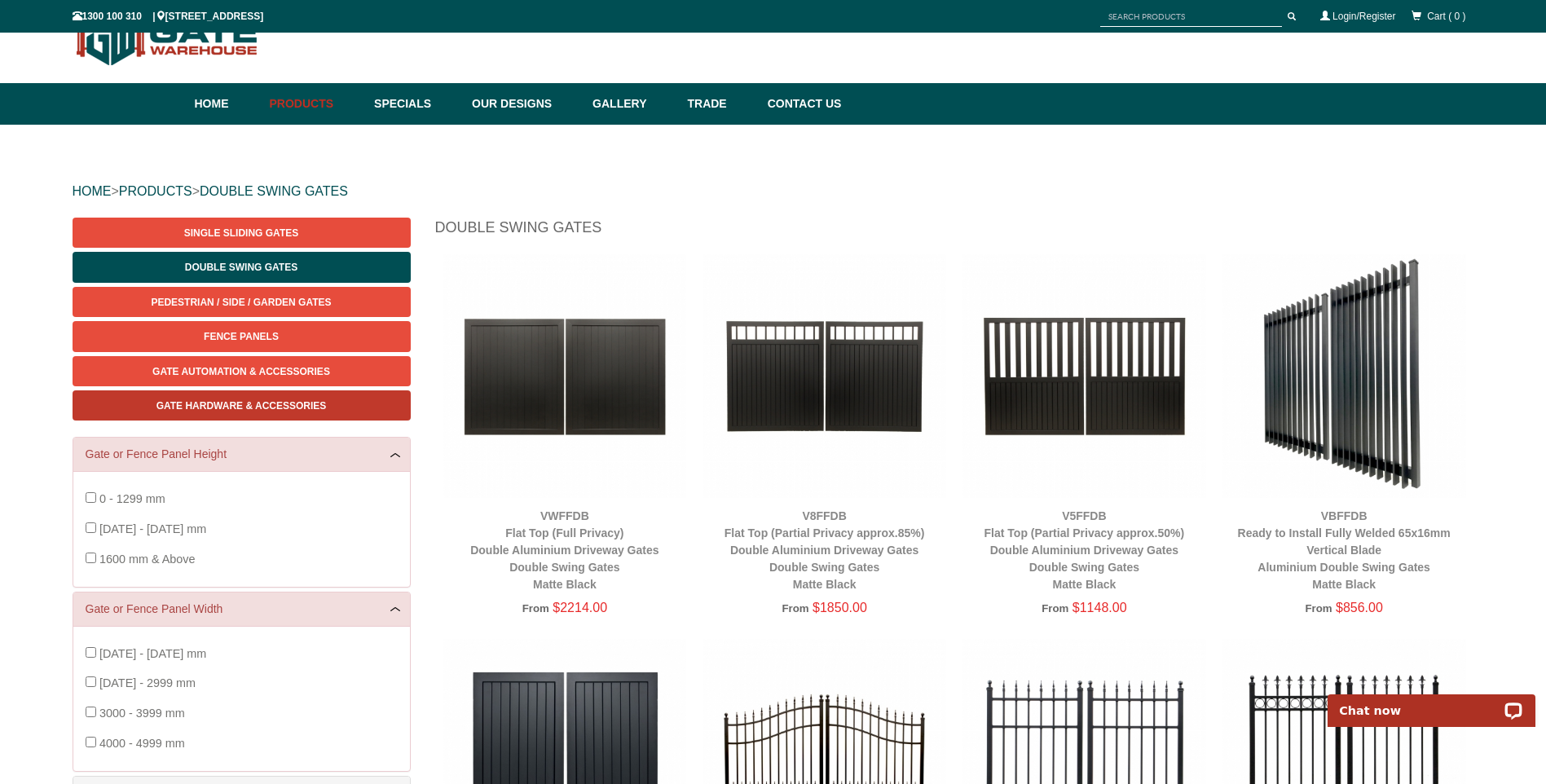
click at [233, 402] on span "Gate Hardware & Accessories" at bounding box center [241, 406] width 170 height 12
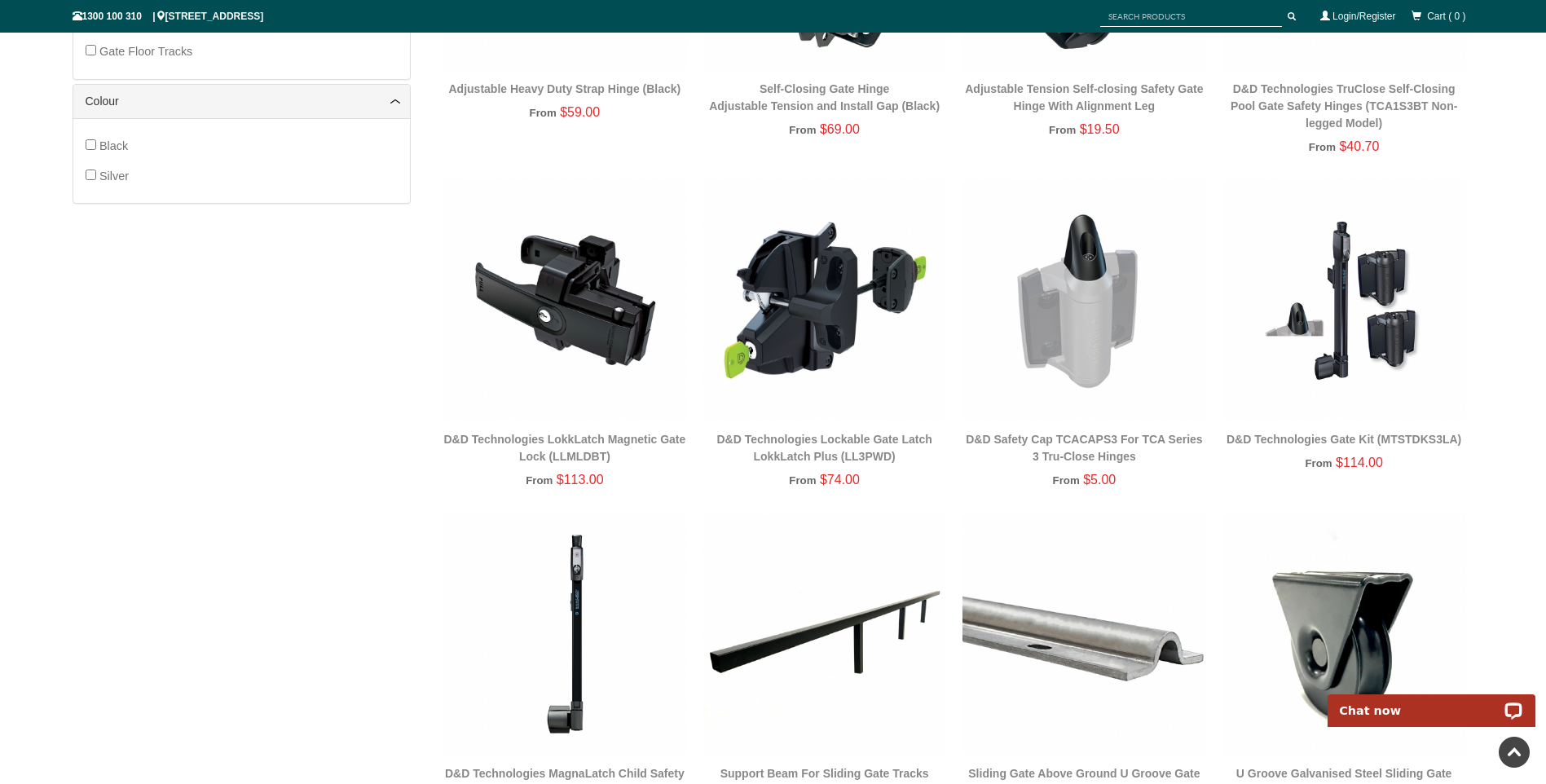
scroll to position [815, 0]
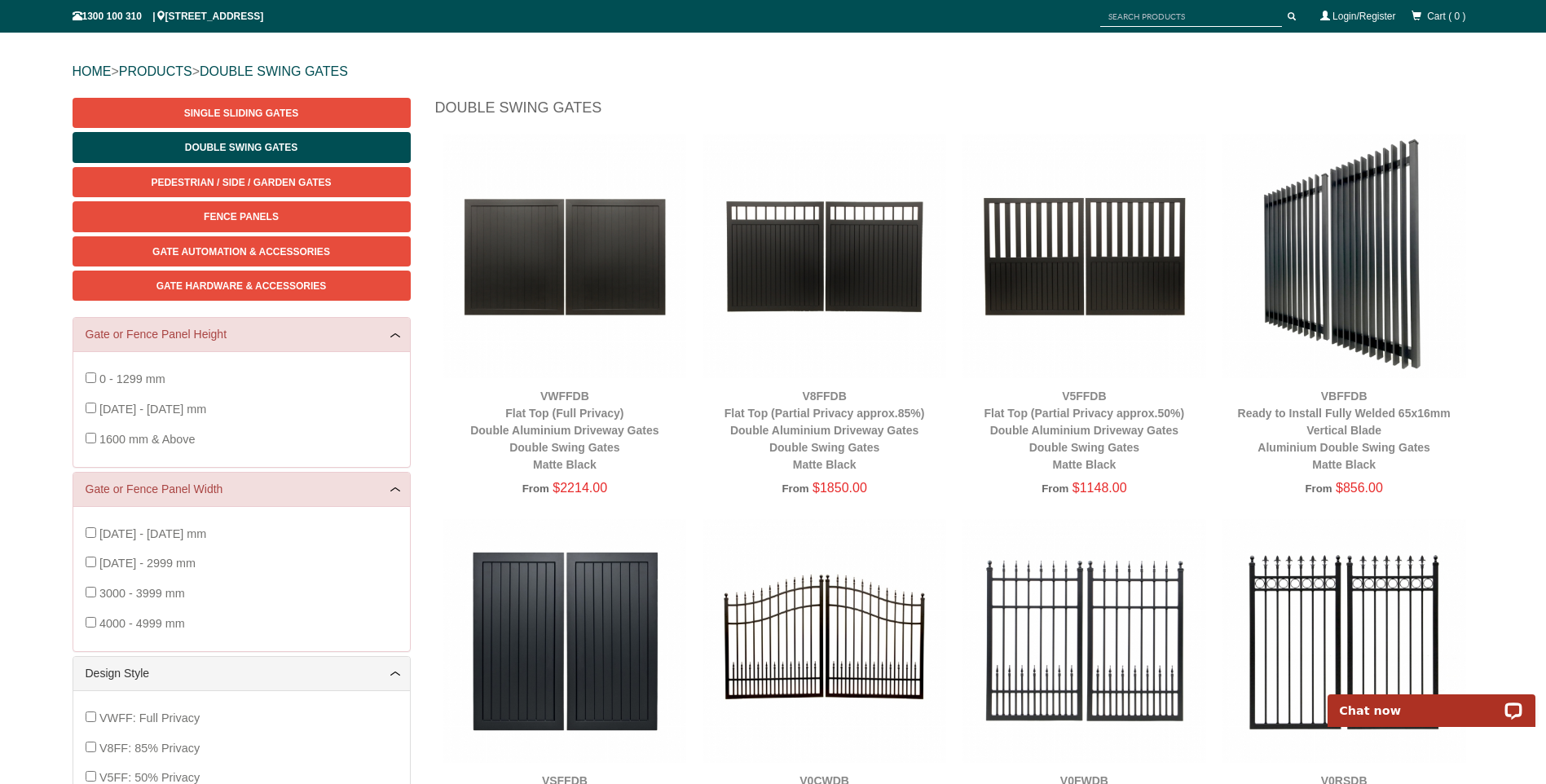
scroll to position [81, 0]
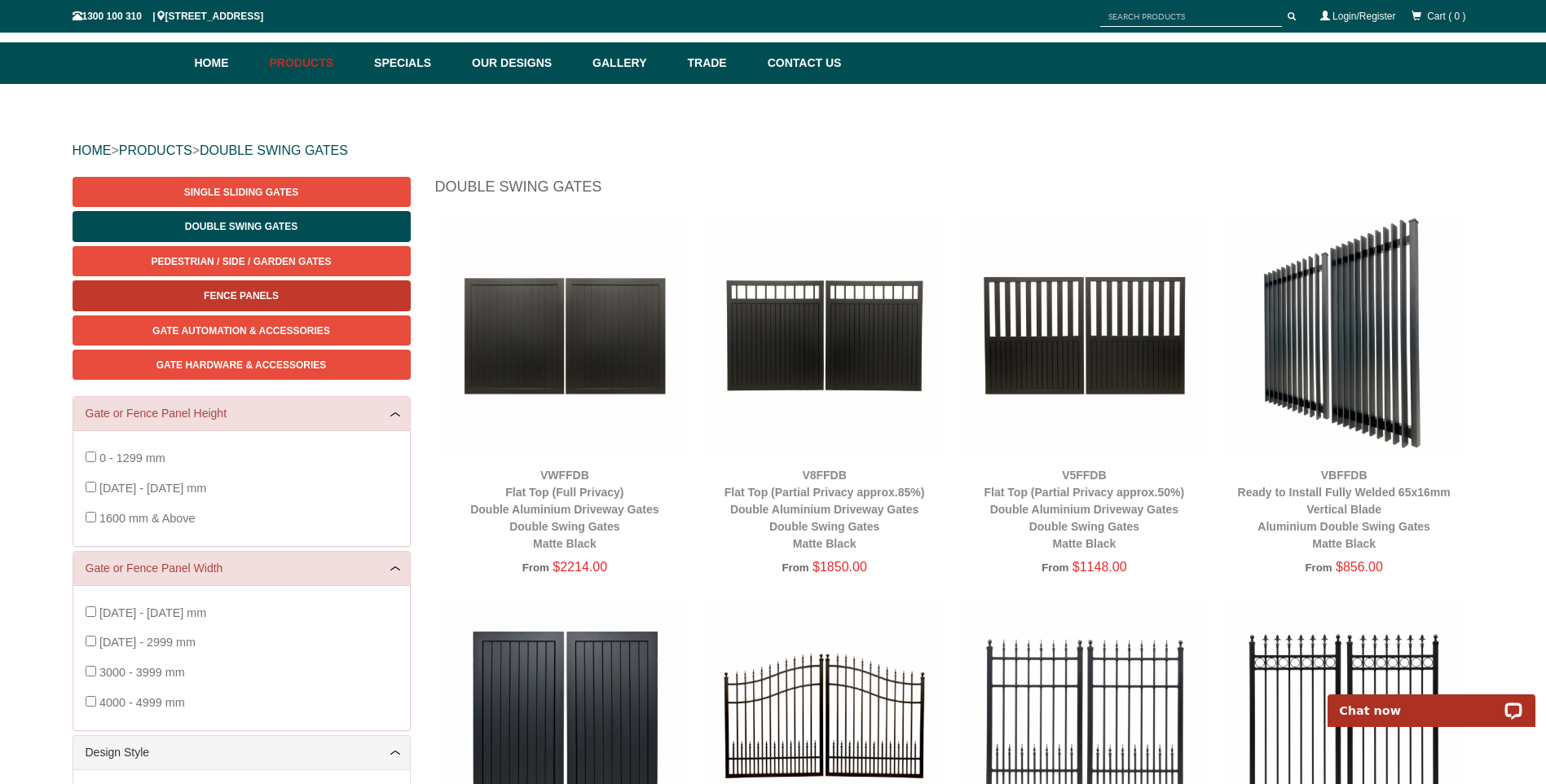
click at [248, 290] on span "Fence Panels" at bounding box center [241, 296] width 75 height 12
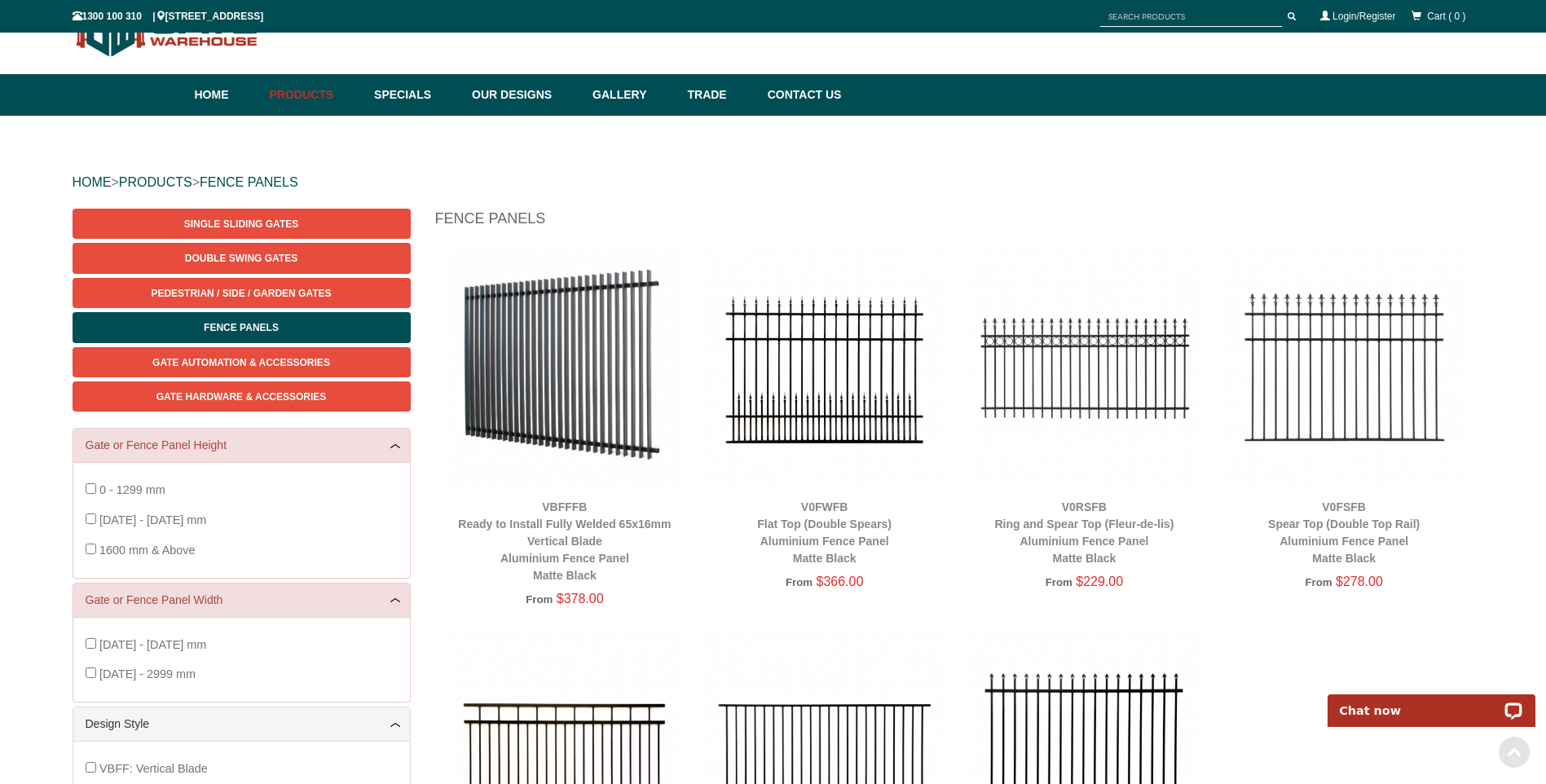
scroll to position [41, 0]
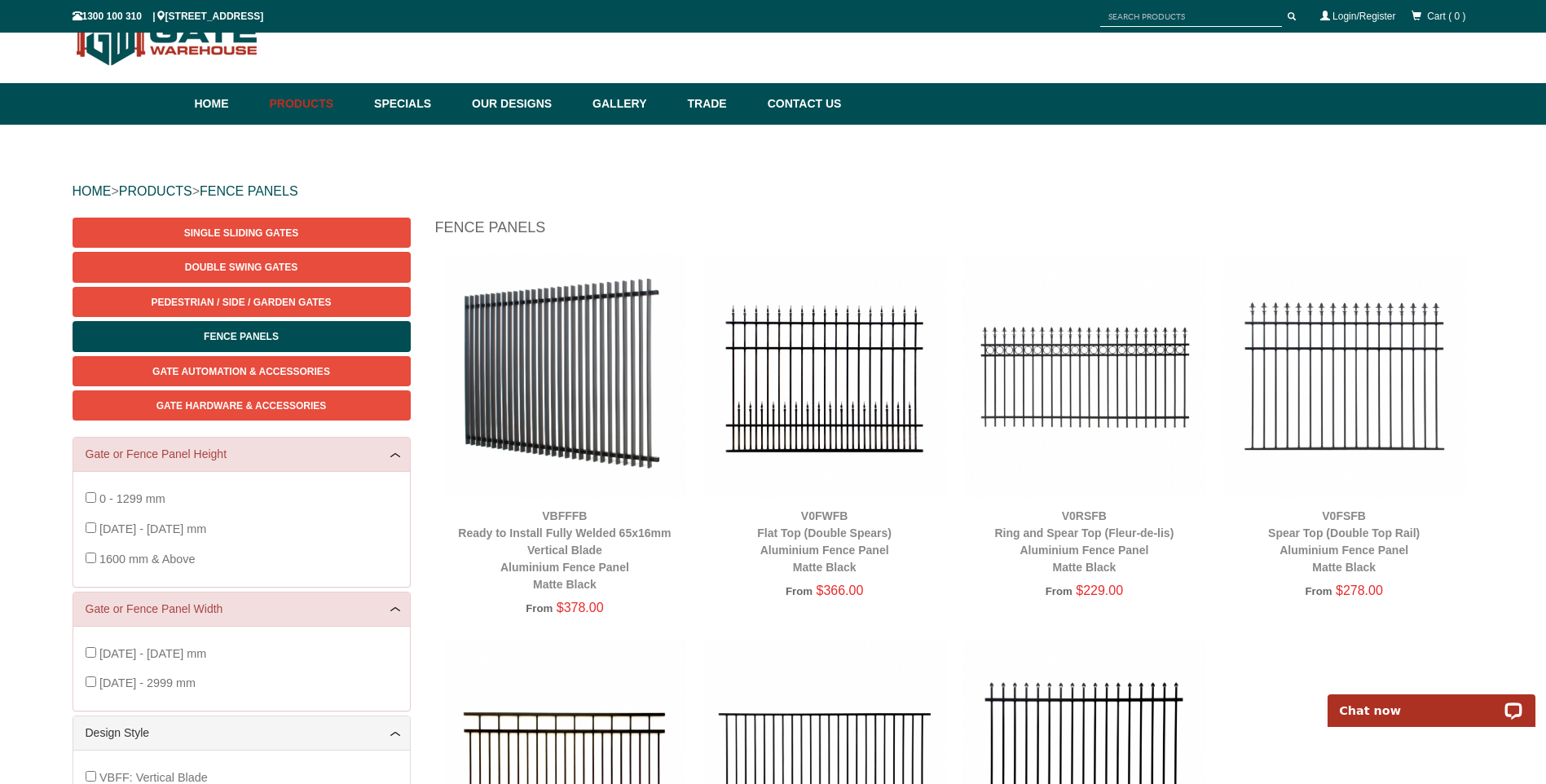
click at [560, 345] on img at bounding box center [565, 376] width 244 height 244
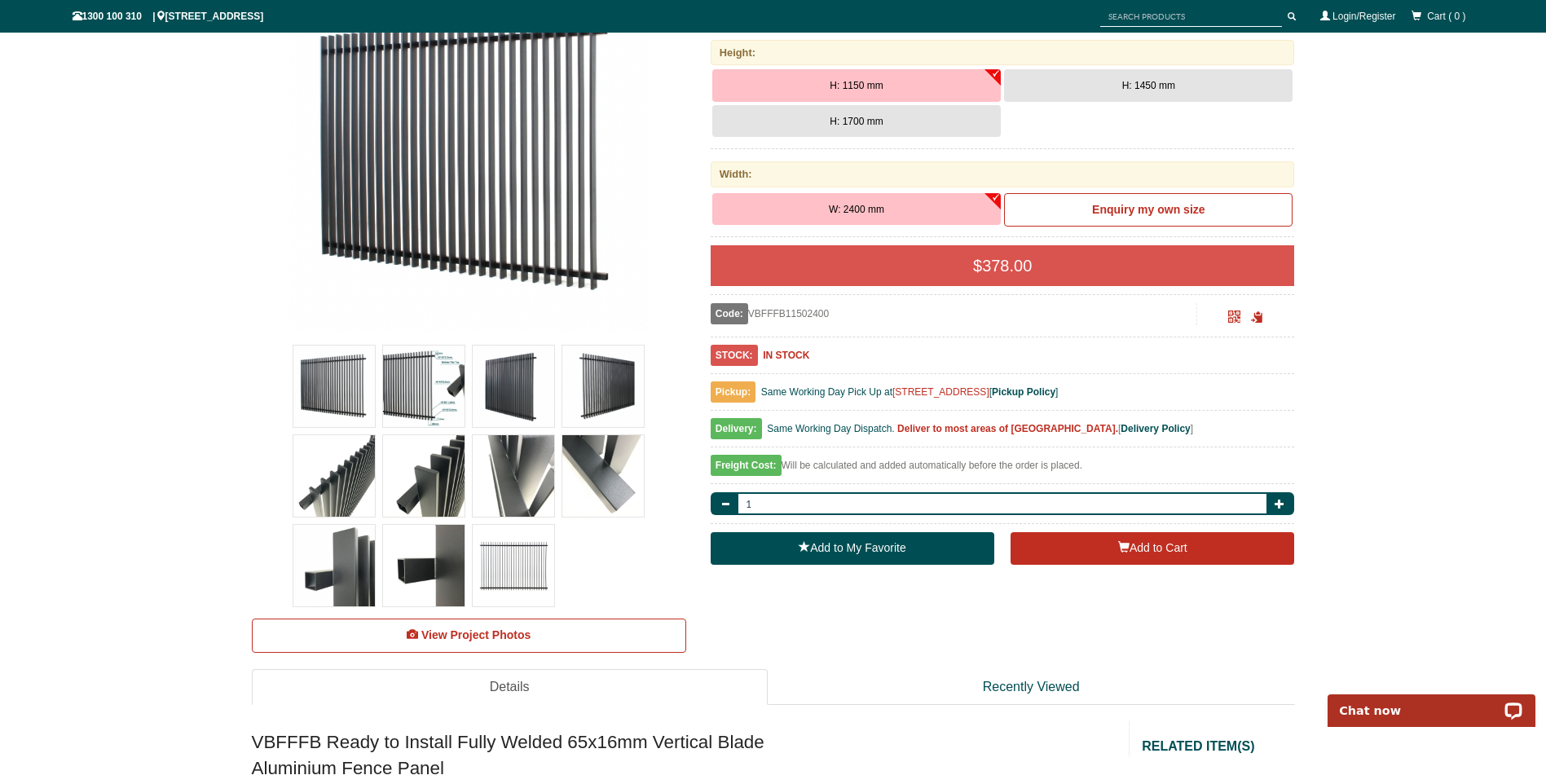
scroll to position [285, 0]
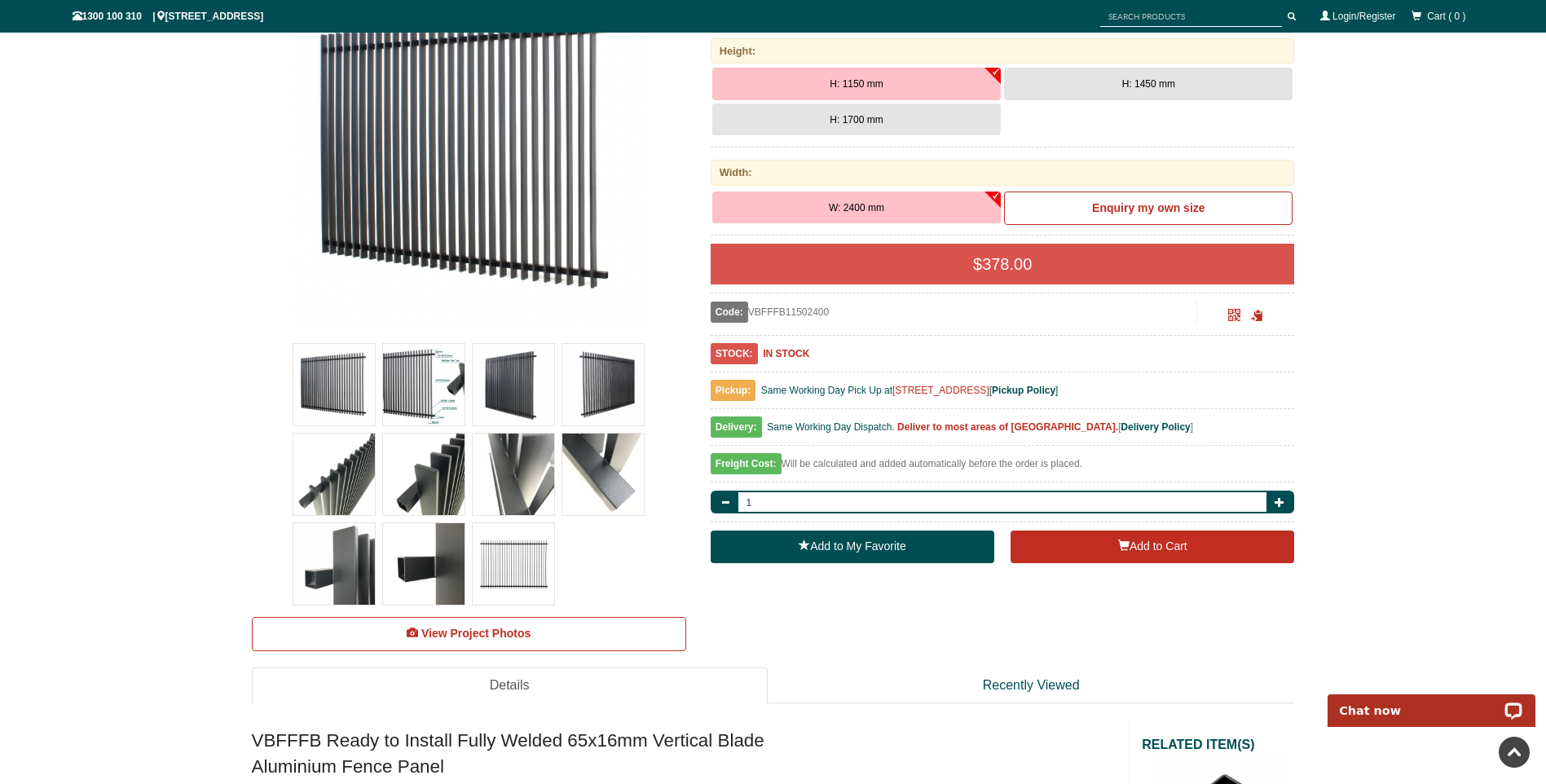
click at [343, 475] on img at bounding box center [334, 474] width 81 height 81
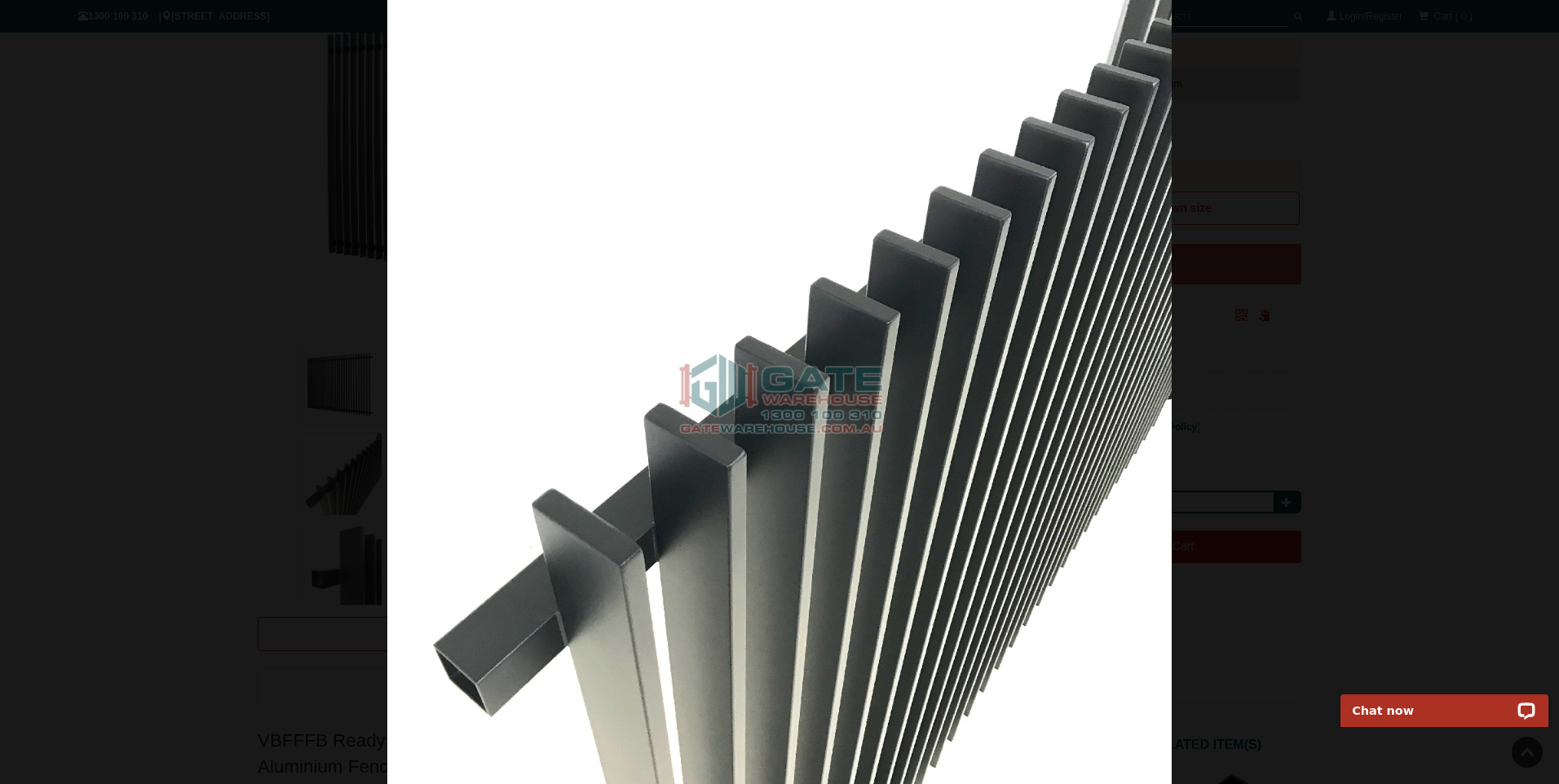
click at [978, 396] on img at bounding box center [780, 392] width 784 height 784
click at [1533, 415] on span at bounding box center [1526, 417] width 49 height 48
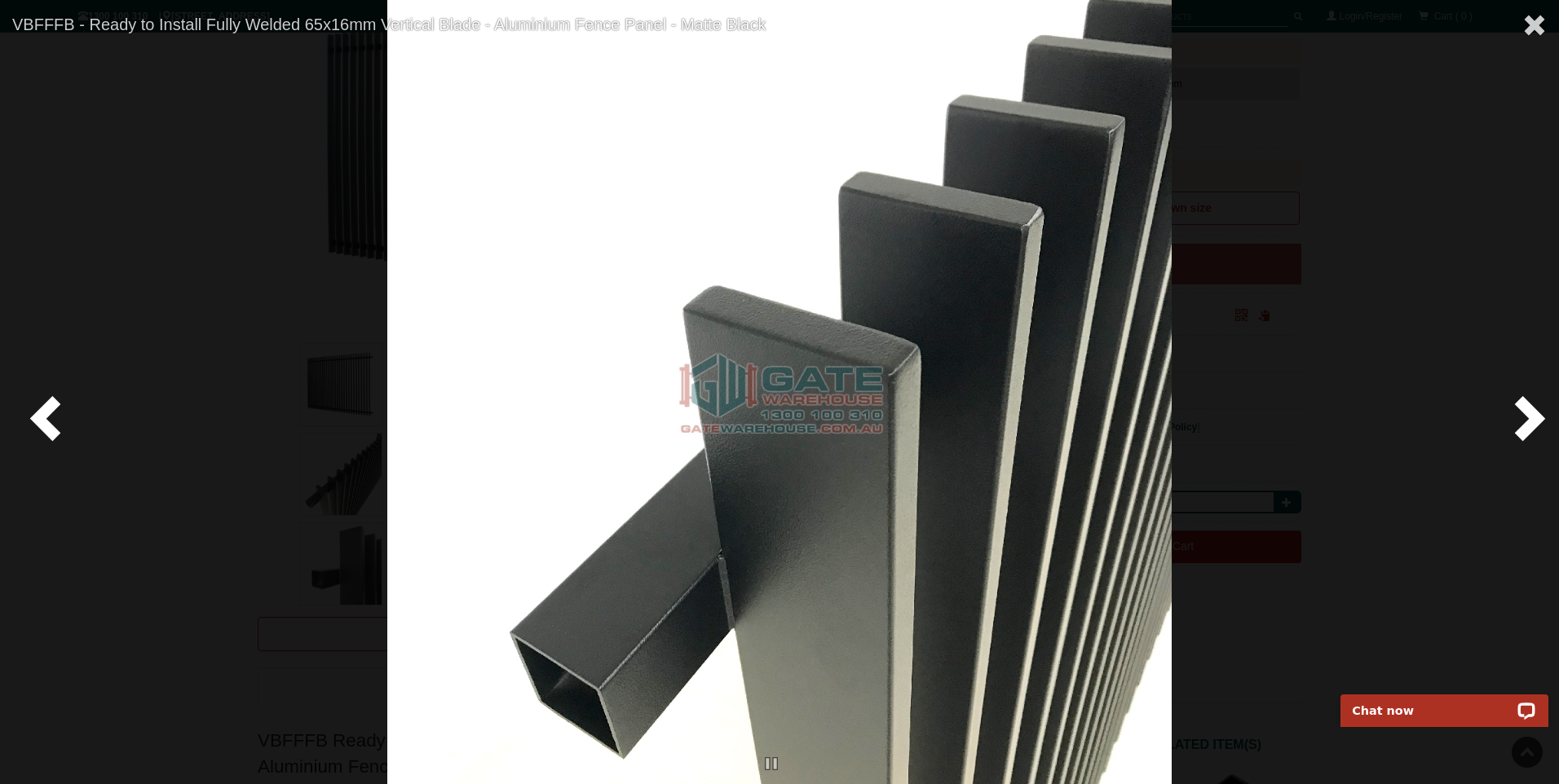
click at [1533, 415] on span at bounding box center [1526, 417] width 49 height 48
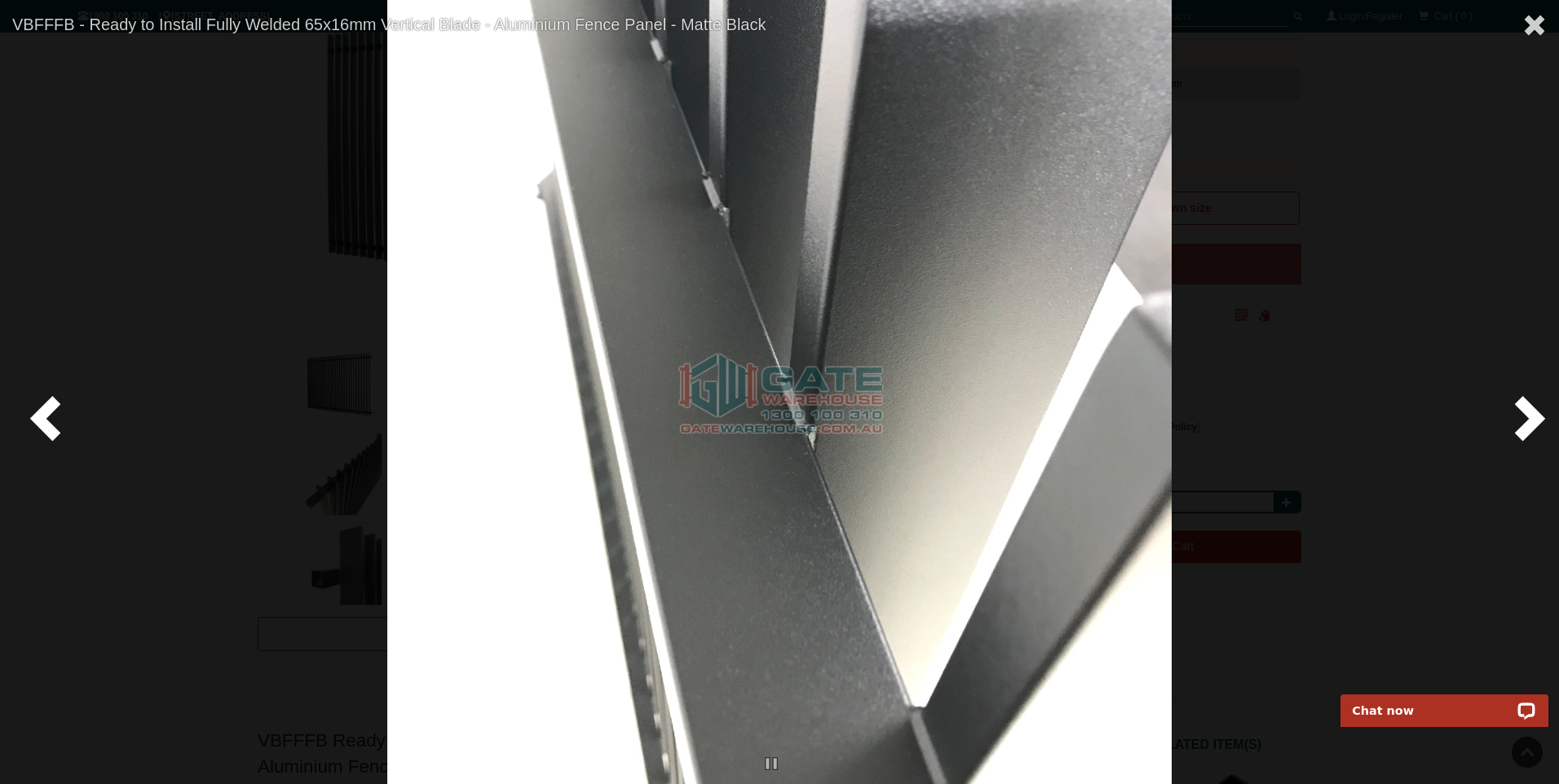
click at [1533, 415] on span at bounding box center [1526, 417] width 49 height 48
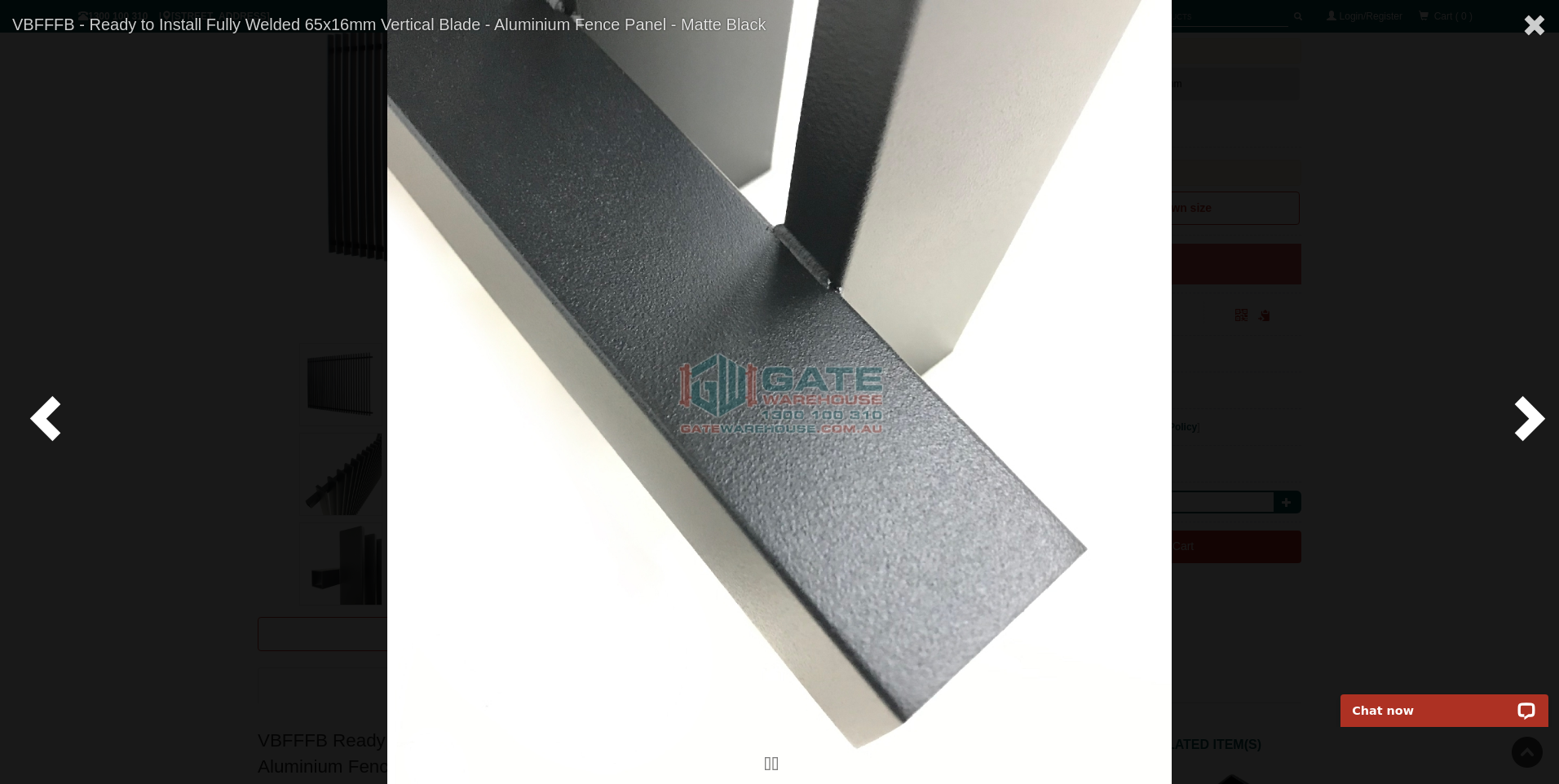
click at [1533, 415] on span at bounding box center [1526, 417] width 49 height 48
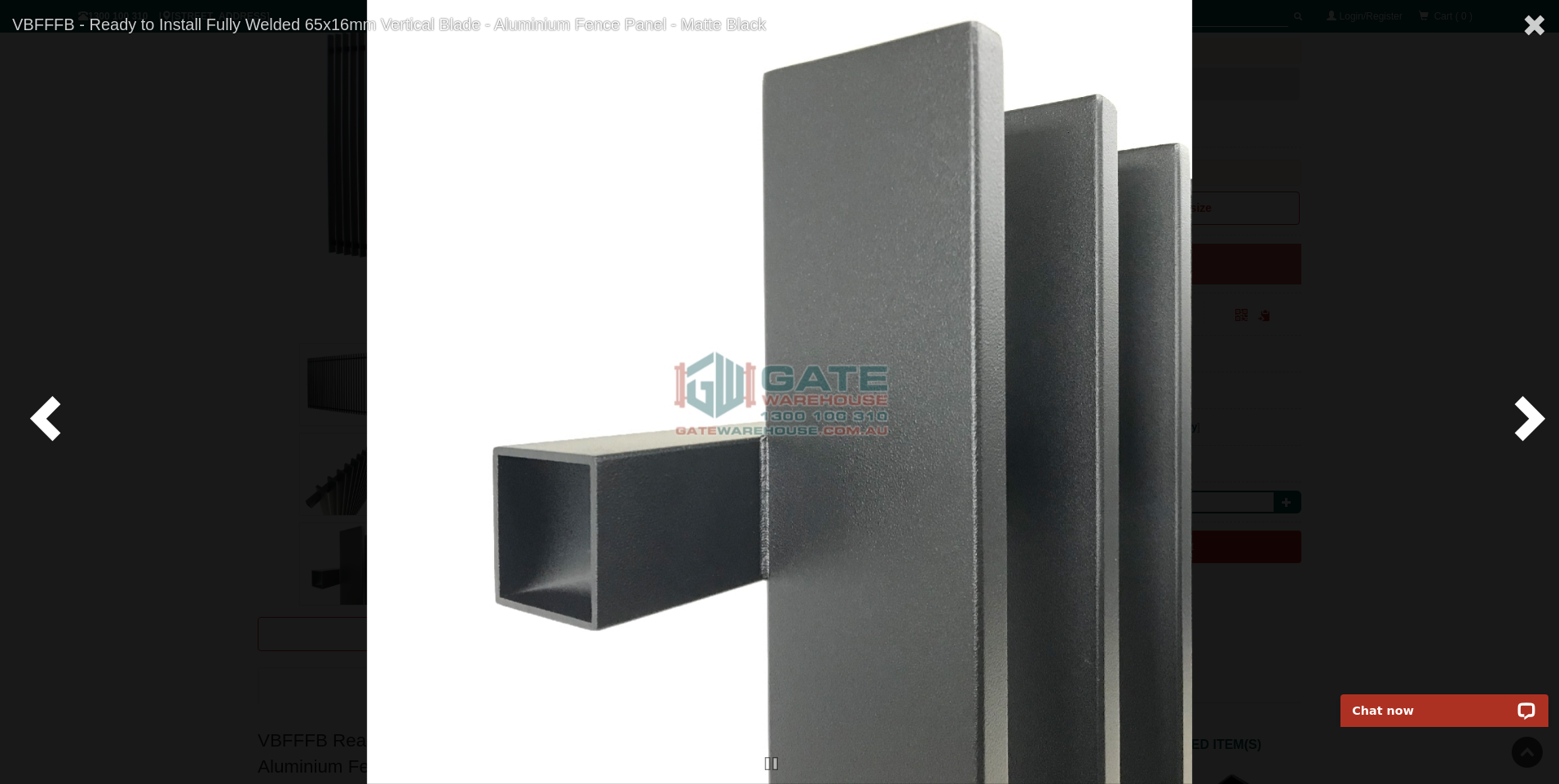
click at [1533, 415] on span at bounding box center [1526, 417] width 49 height 48
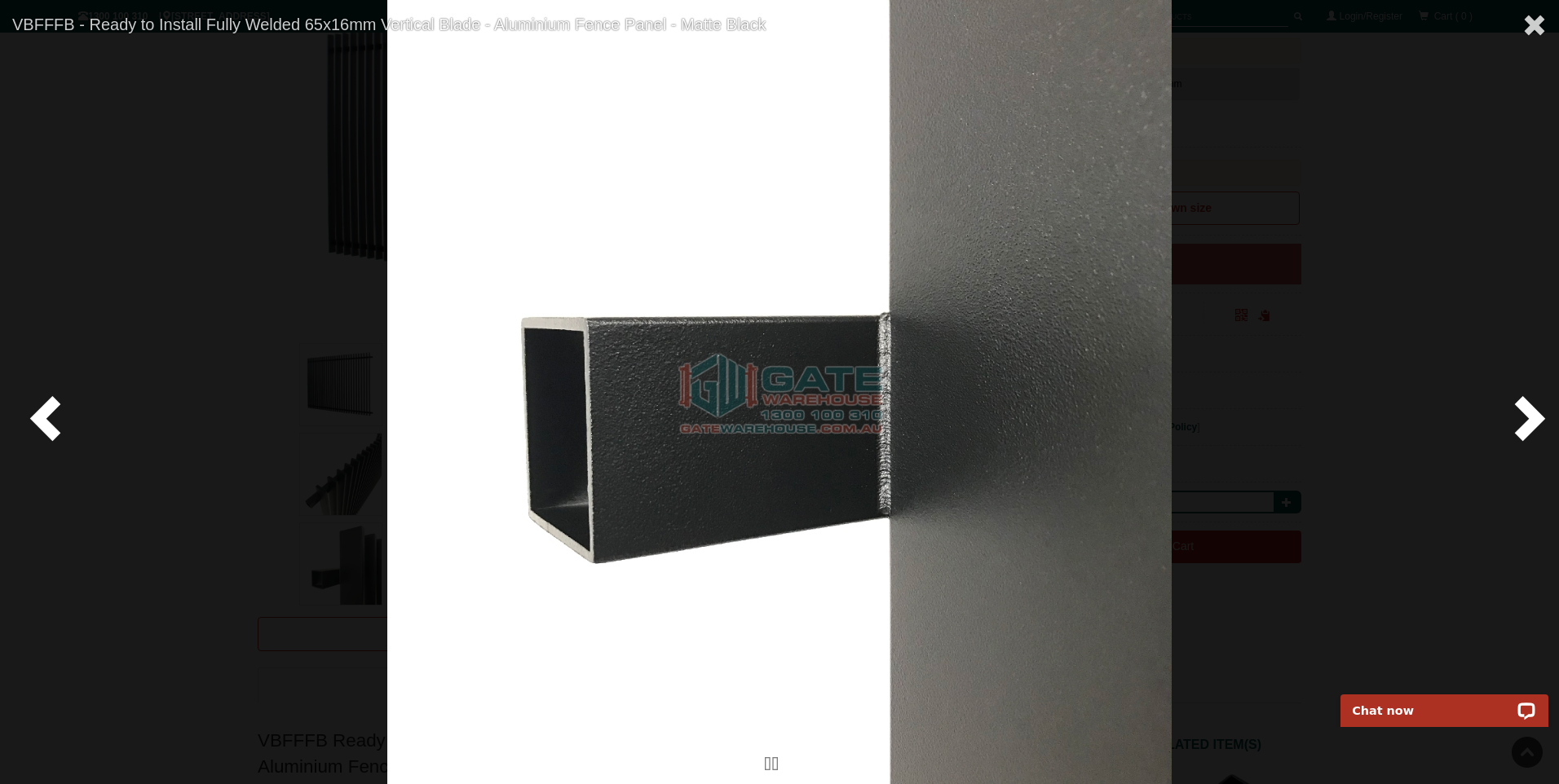
click at [1533, 415] on span at bounding box center [1526, 417] width 49 height 48
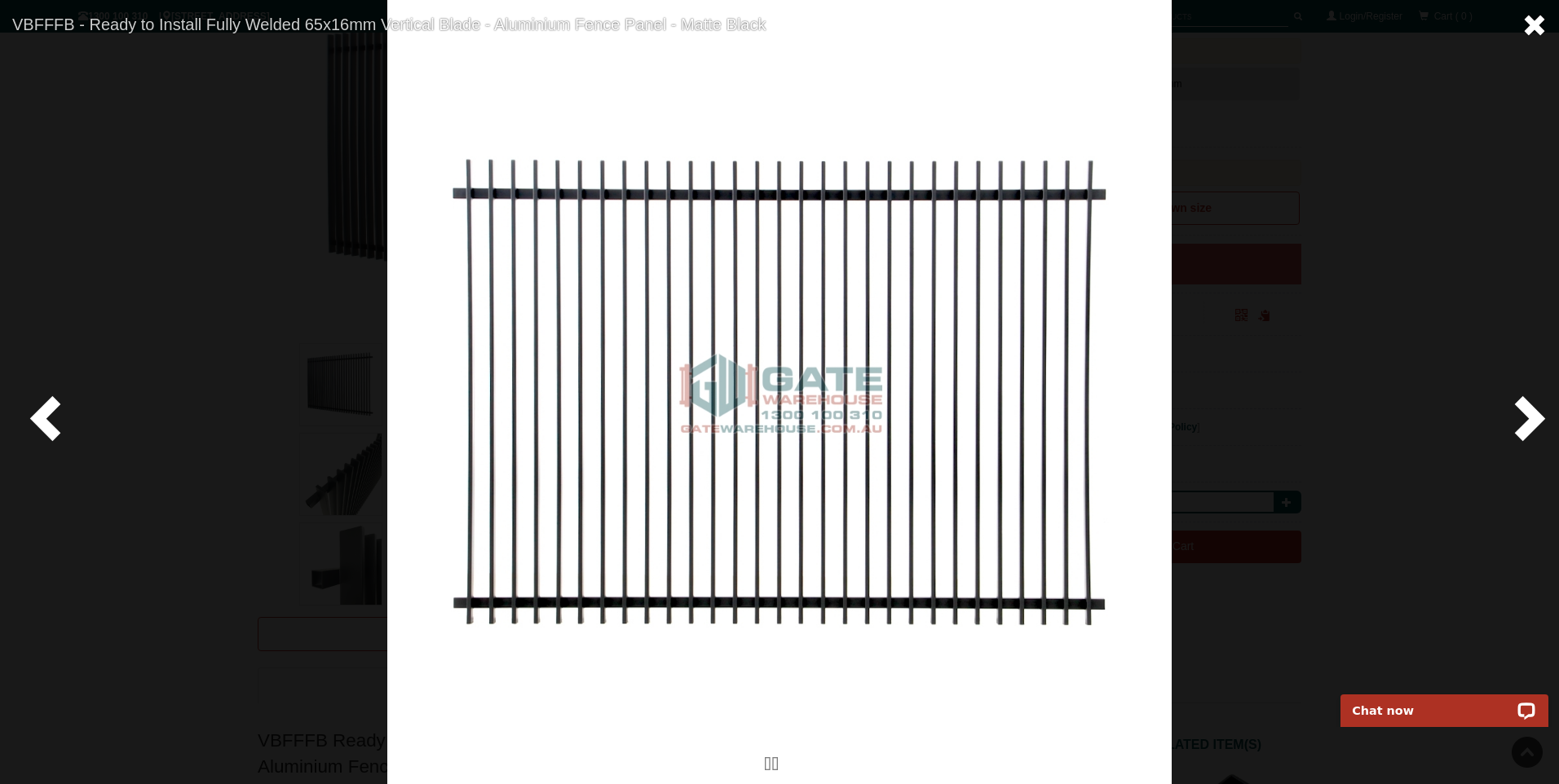
click at [1535, 24] on span at bounding box center [1534, 25] width 25 height 25
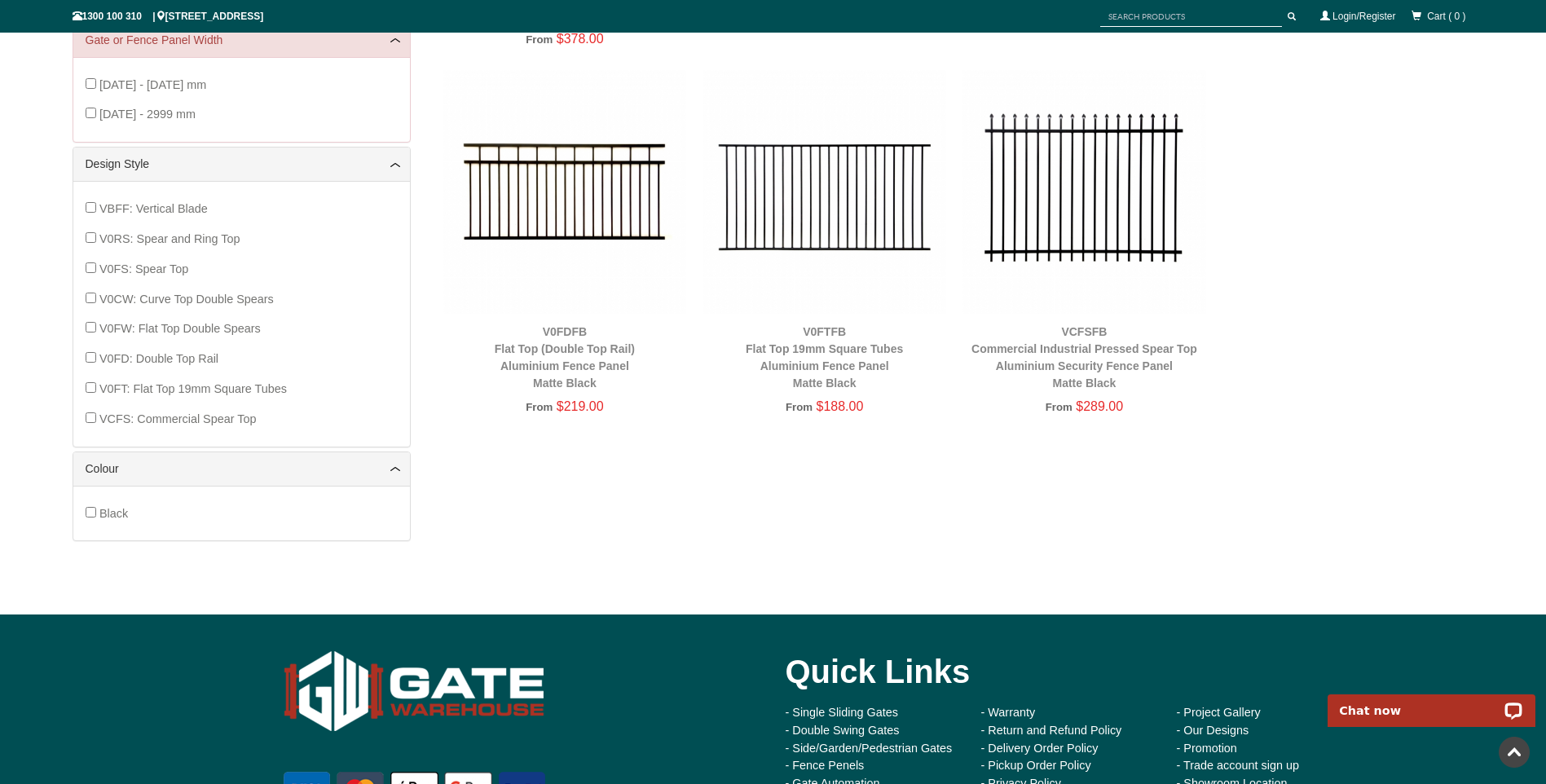
scroll to position [611, 0]
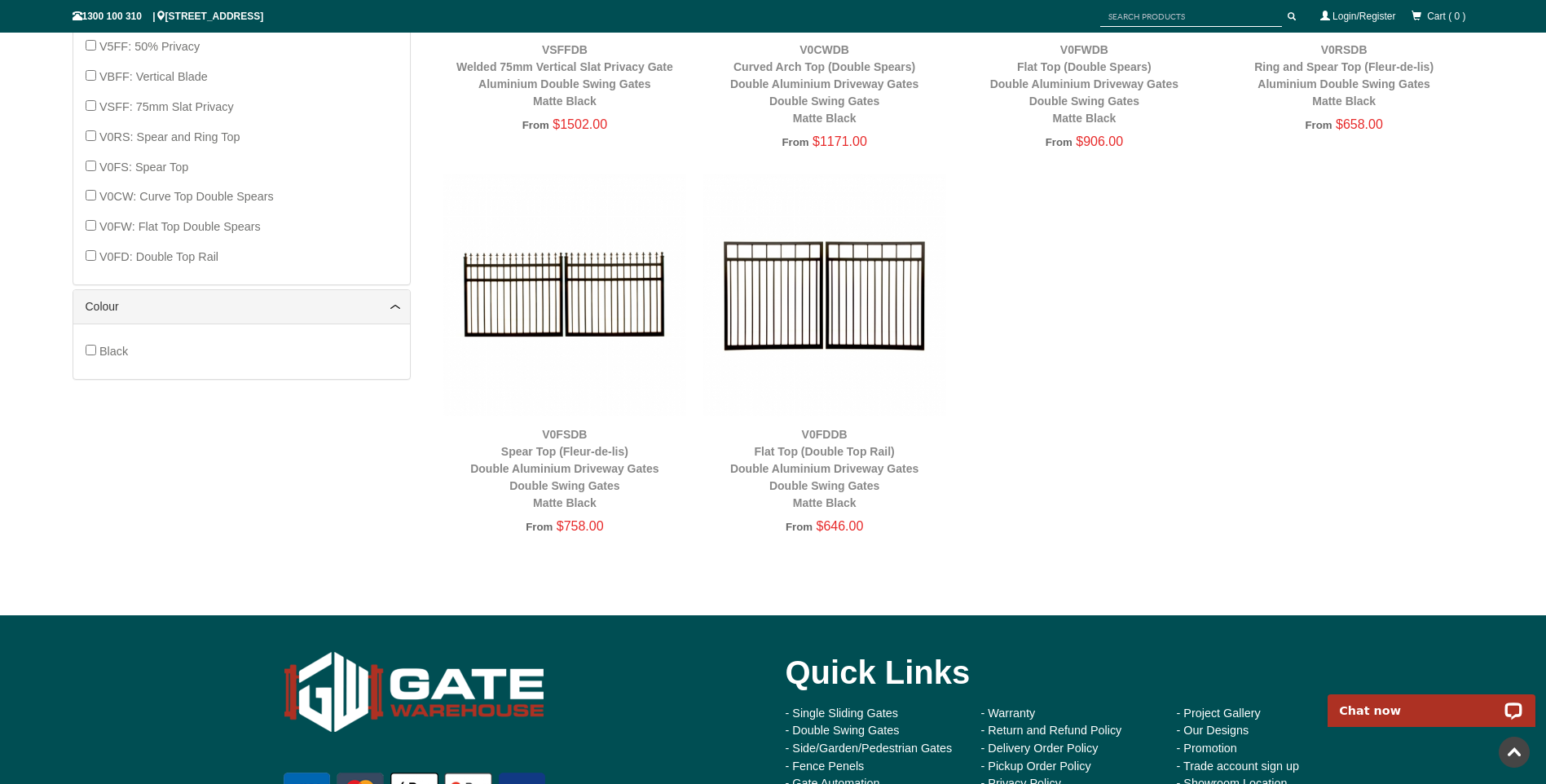
scroll to position [993, 0]
